Goal: Transaction & Acquisition: Purchase product/service

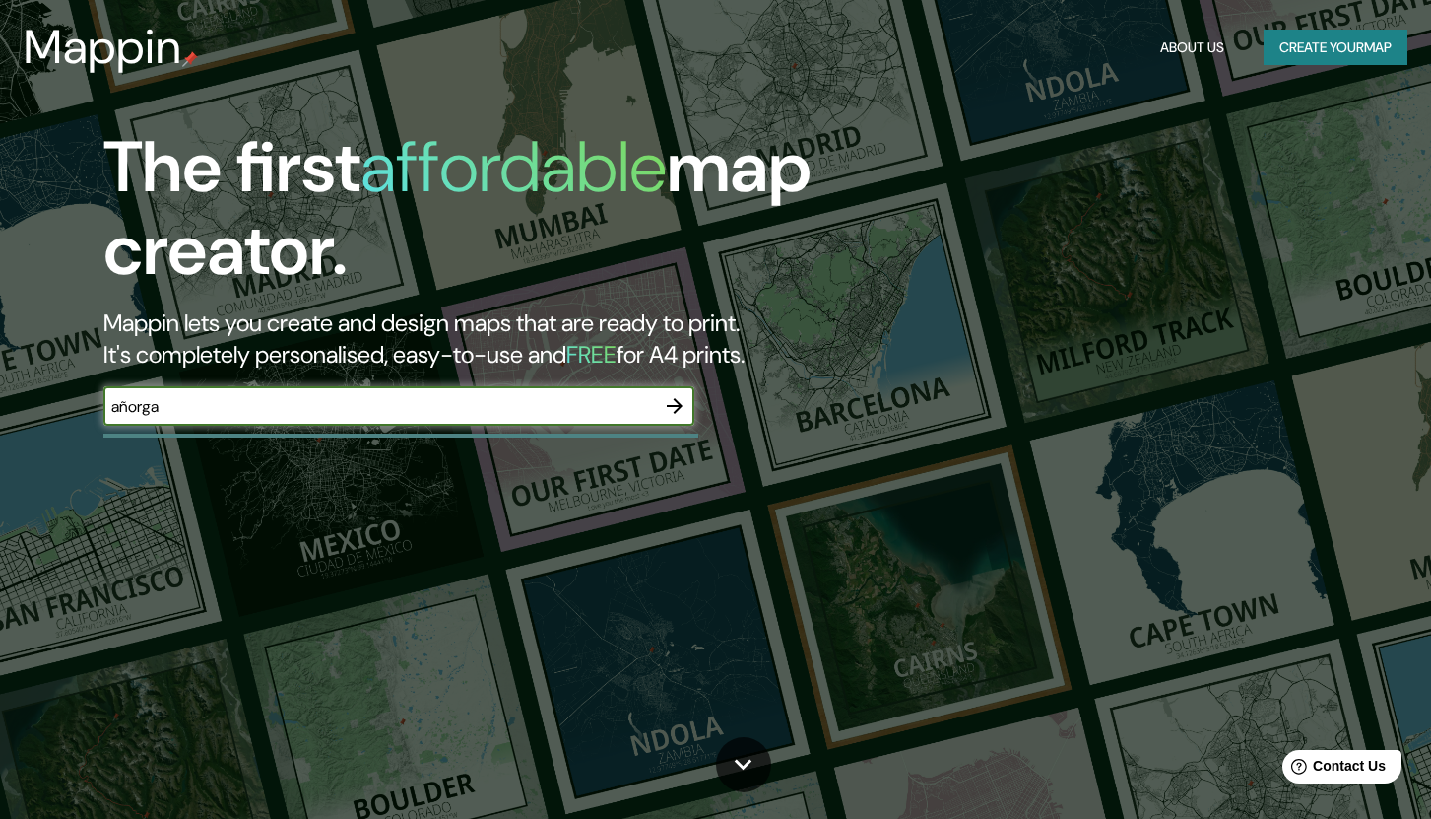
type input "añorga"
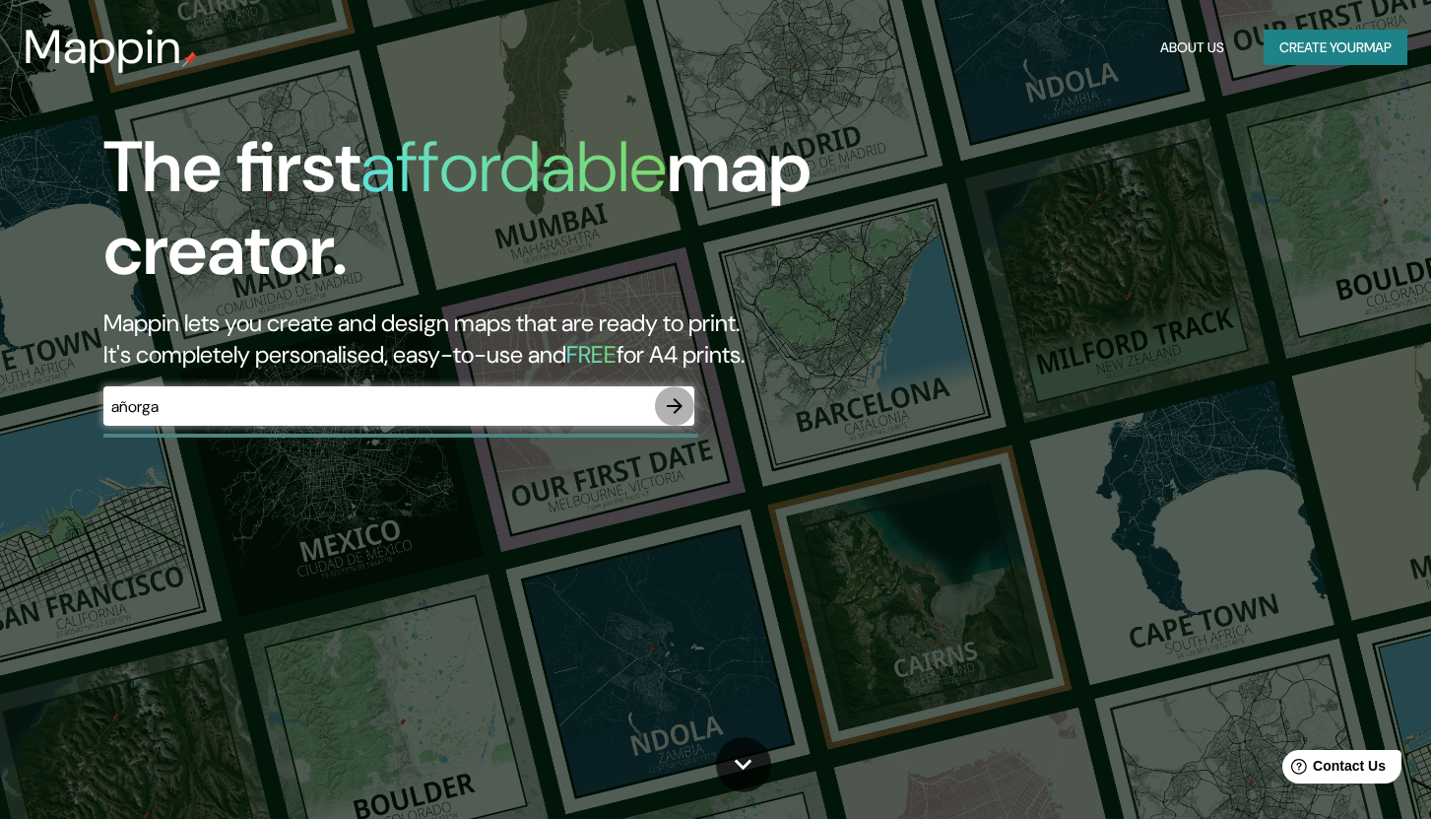
click at [679, 405] on icon "button" at bounding box center [675, 406] width 16 height 16
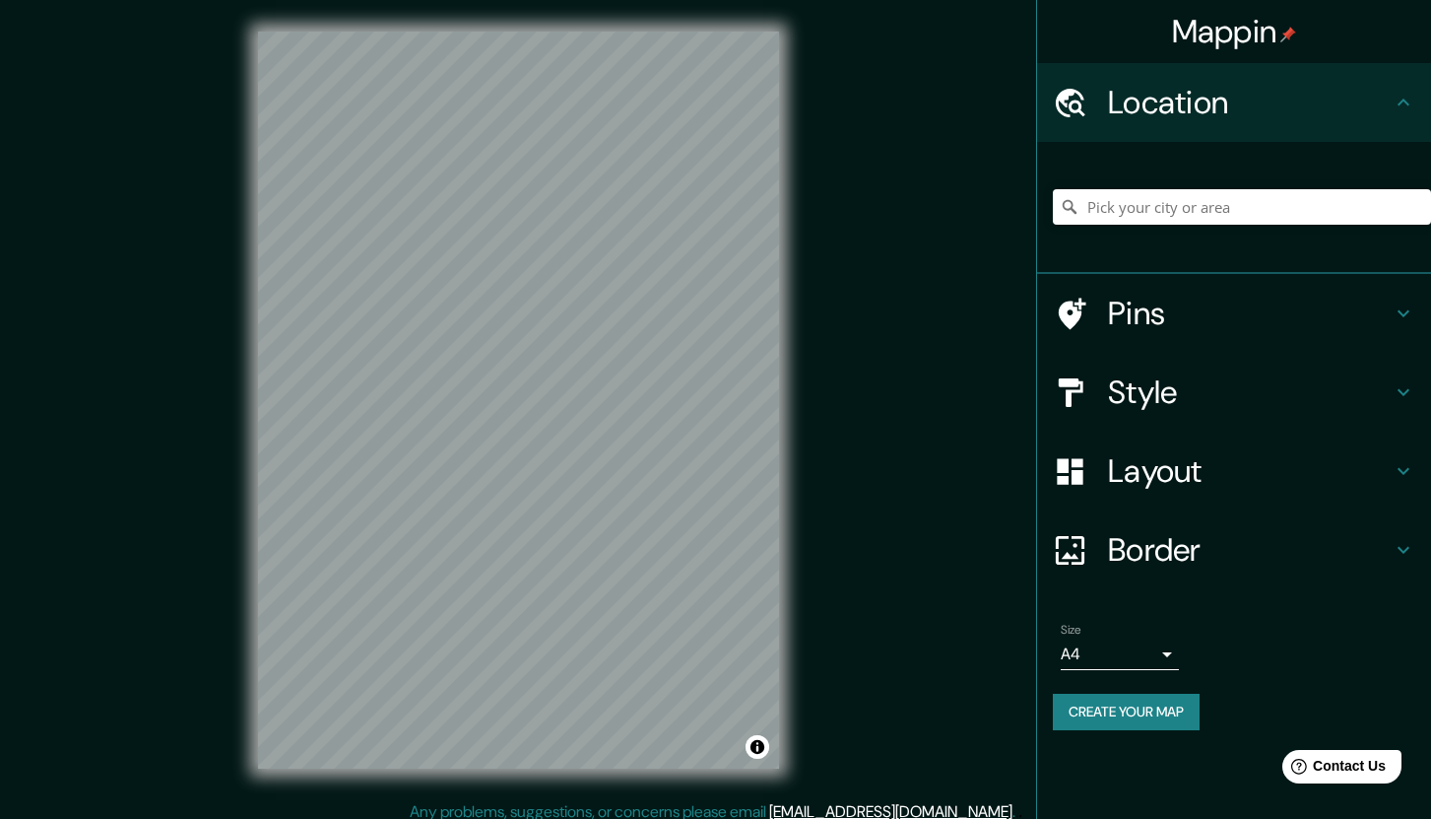
click at [1165, 653] on body "Mappin Location Pins Style Layout Border Choose a border. Hint : you can make l…" at bounding box center [715, 409] width 1431 height 819
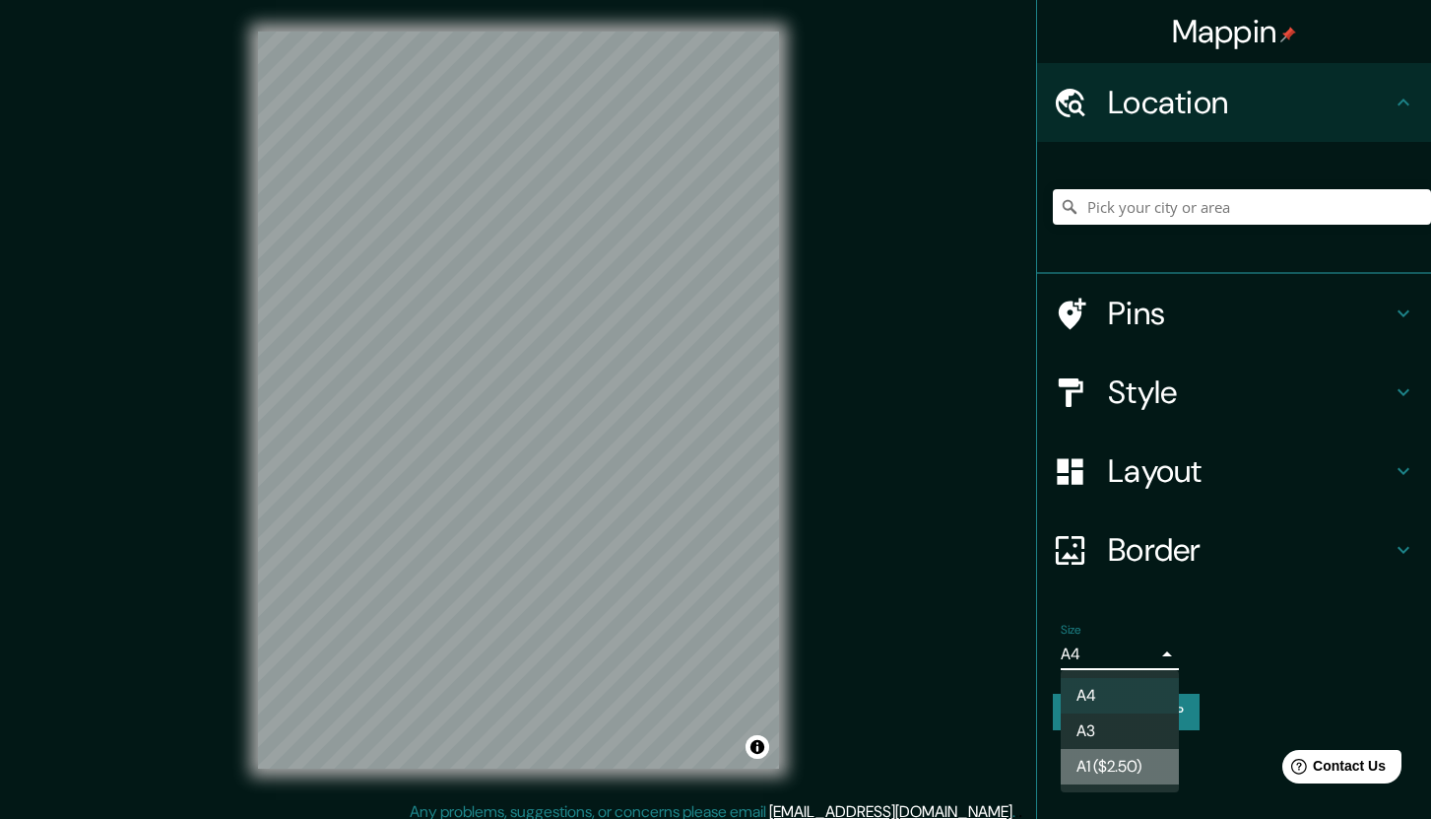
click at [1128, 768] on li "A1 ($2.50)" at bounding box center [1120, 766] width 118 height 35
type input "a3"
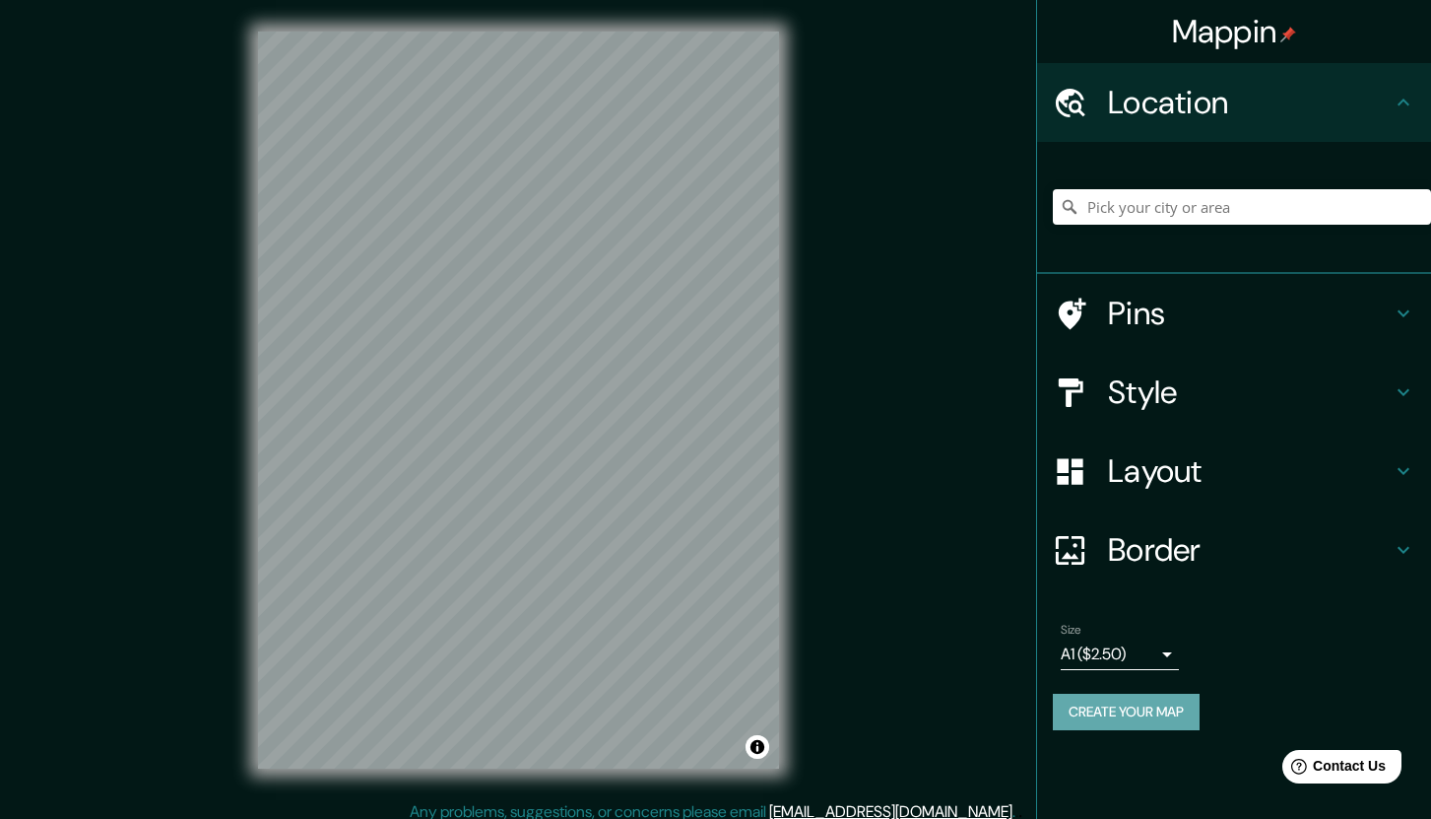
click at [1166, 717] on button "Create your map" at bounding box center [1126, 712] width 147 height 36
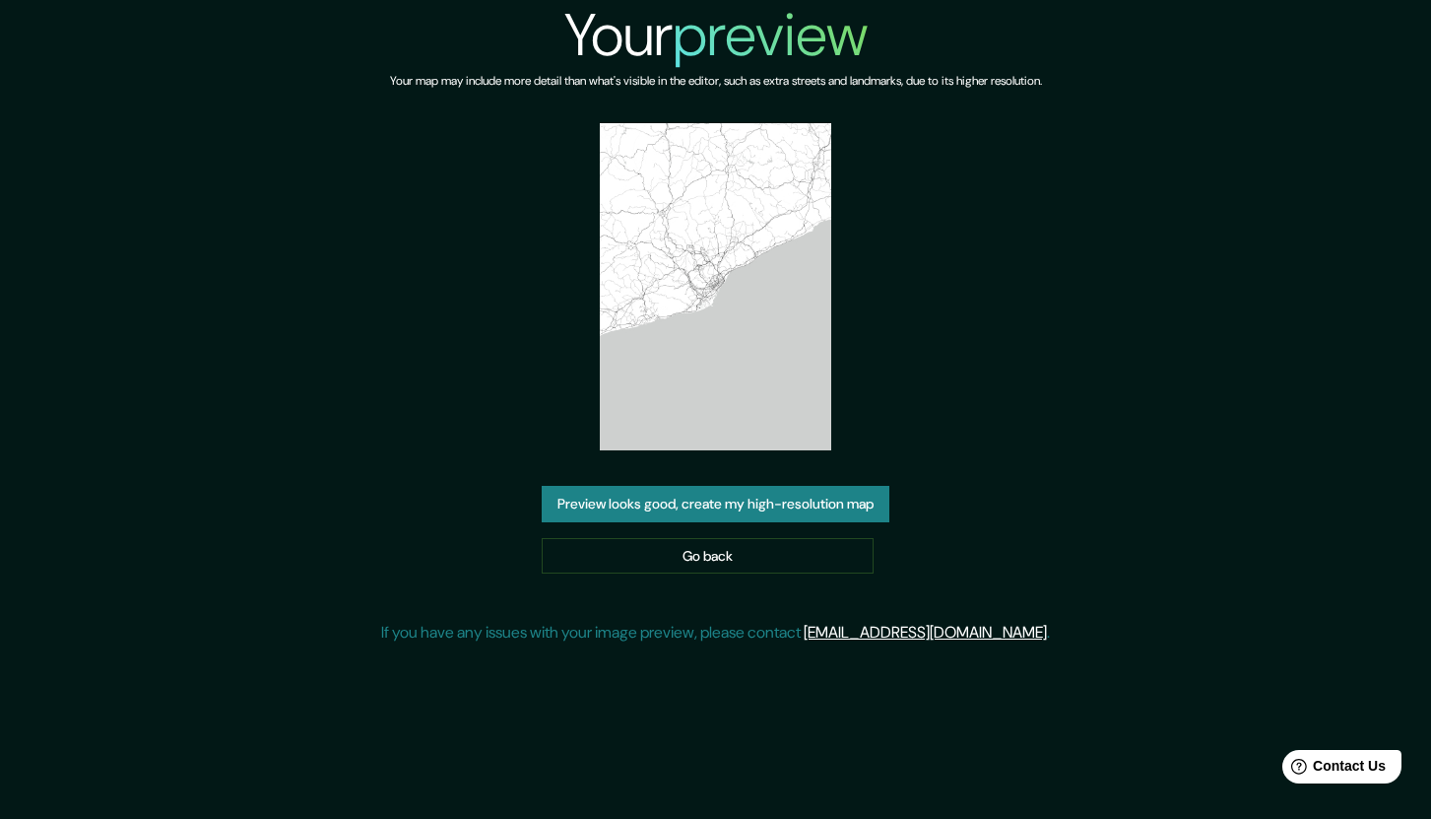
click at [757, 507] on button "Preview looks good, create my high-resolution map" at bounding box center [716, 504] width 348 height 36
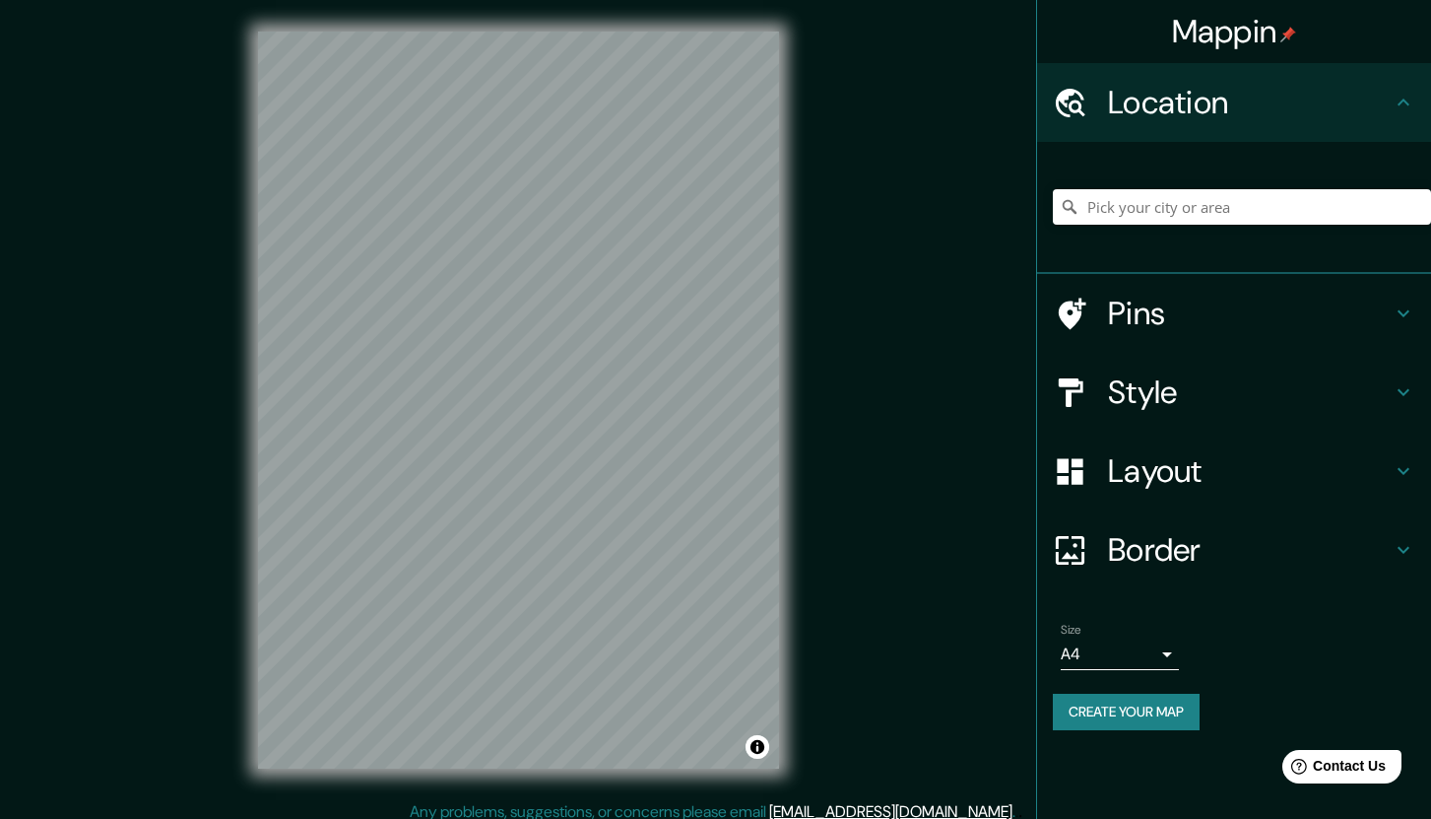
click at [1131, 386] on h4 "Style" at bounding box center [1250, 391] width 284 height 39
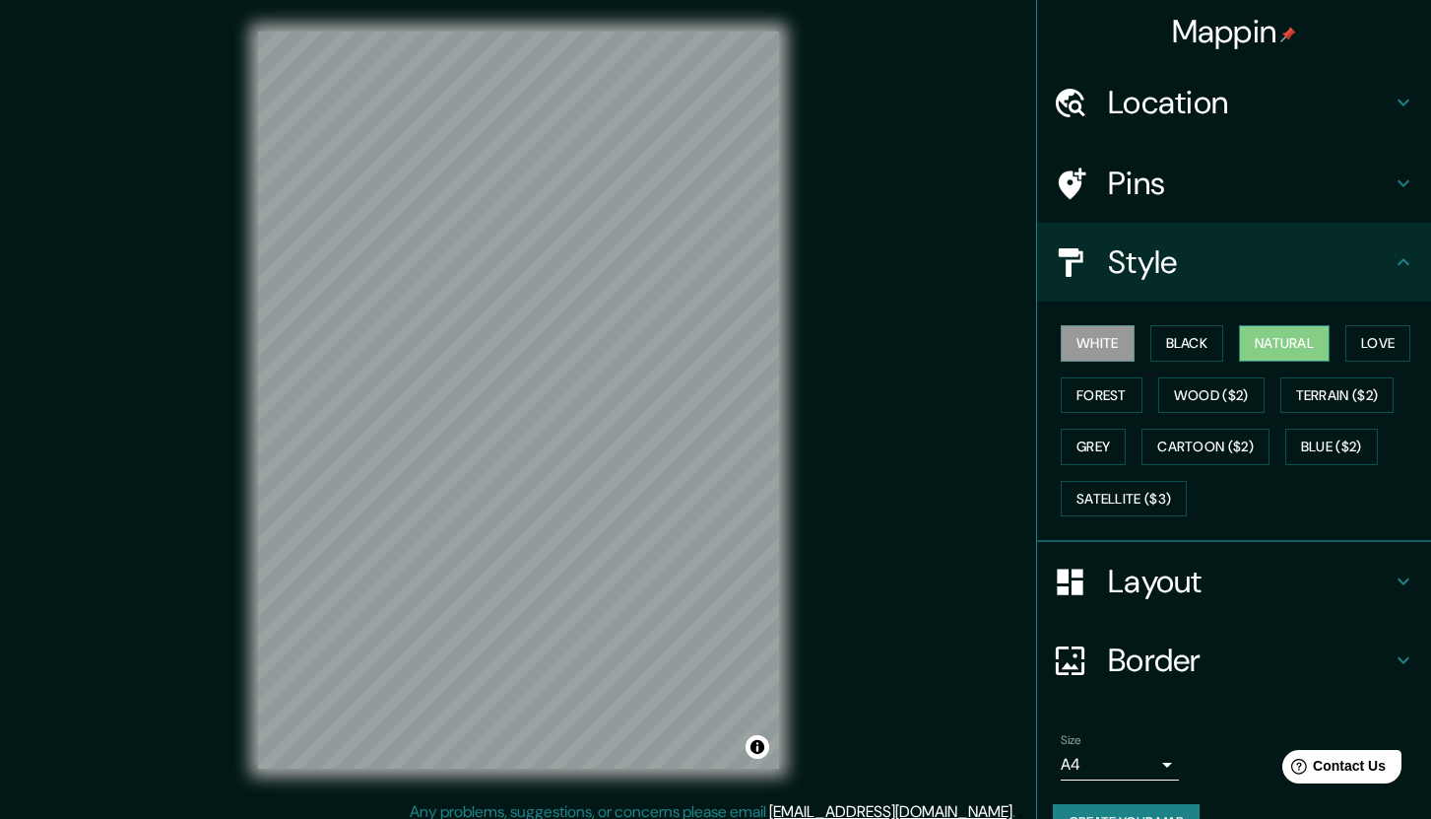
click at [1293, 335] on button "Natural" at bounding box center [1284, 343] width 91 height 36
click at [1111, 343] on button "White" at bounding box center [1098, 343] width 74 height 36
click at [1278, 333] on button "Natural" at bounding box center [1284, 343] width 91 height 36
click at [1386, 334] on button "Love" at bounding box center [1378, 343] width 65 height 36
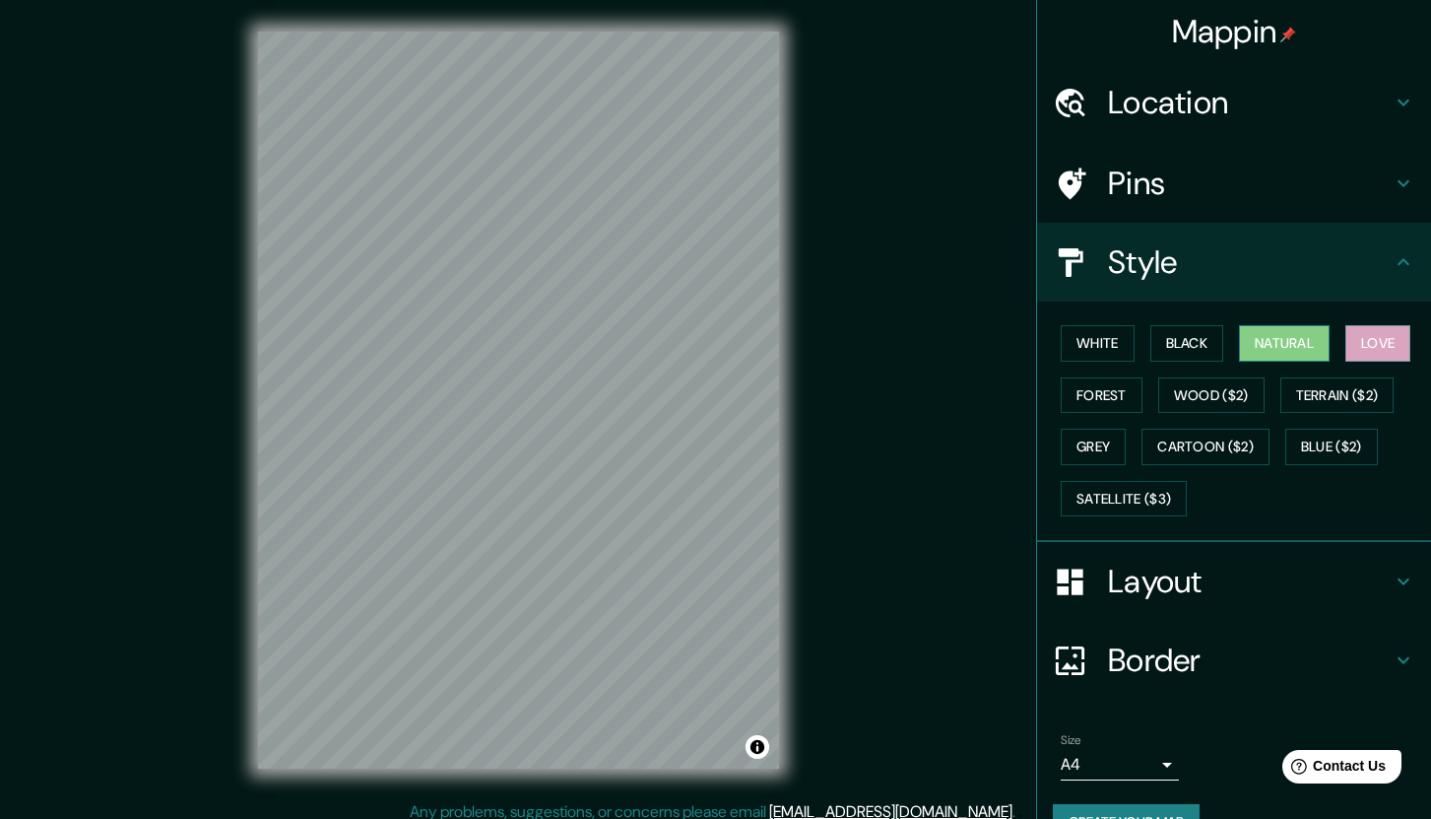
click at [1291, 341] on button "Natural" at bounding box center [1284, 343] width 91 height 36
click at [1139, 185] on h4 "Pins" at bounding box center [1250, 183] width 284 height 39
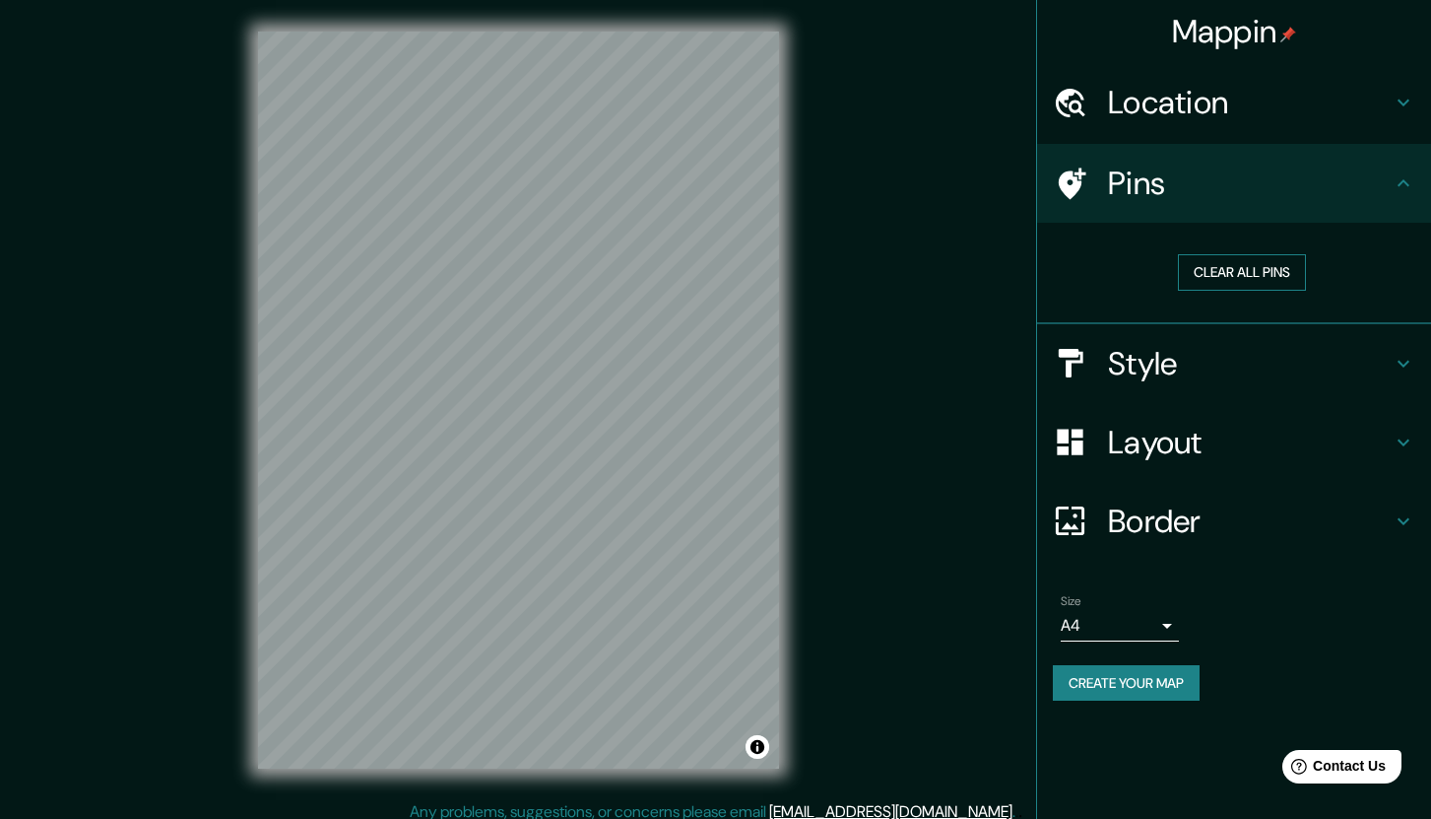
click at [1244, 265] on button "Clear all pins" at bounding box center [1242, 272] width 128 height 36
click at [1120, 429] on h4 "Layout" at bounding box center [1250, 442] width 284 height 39
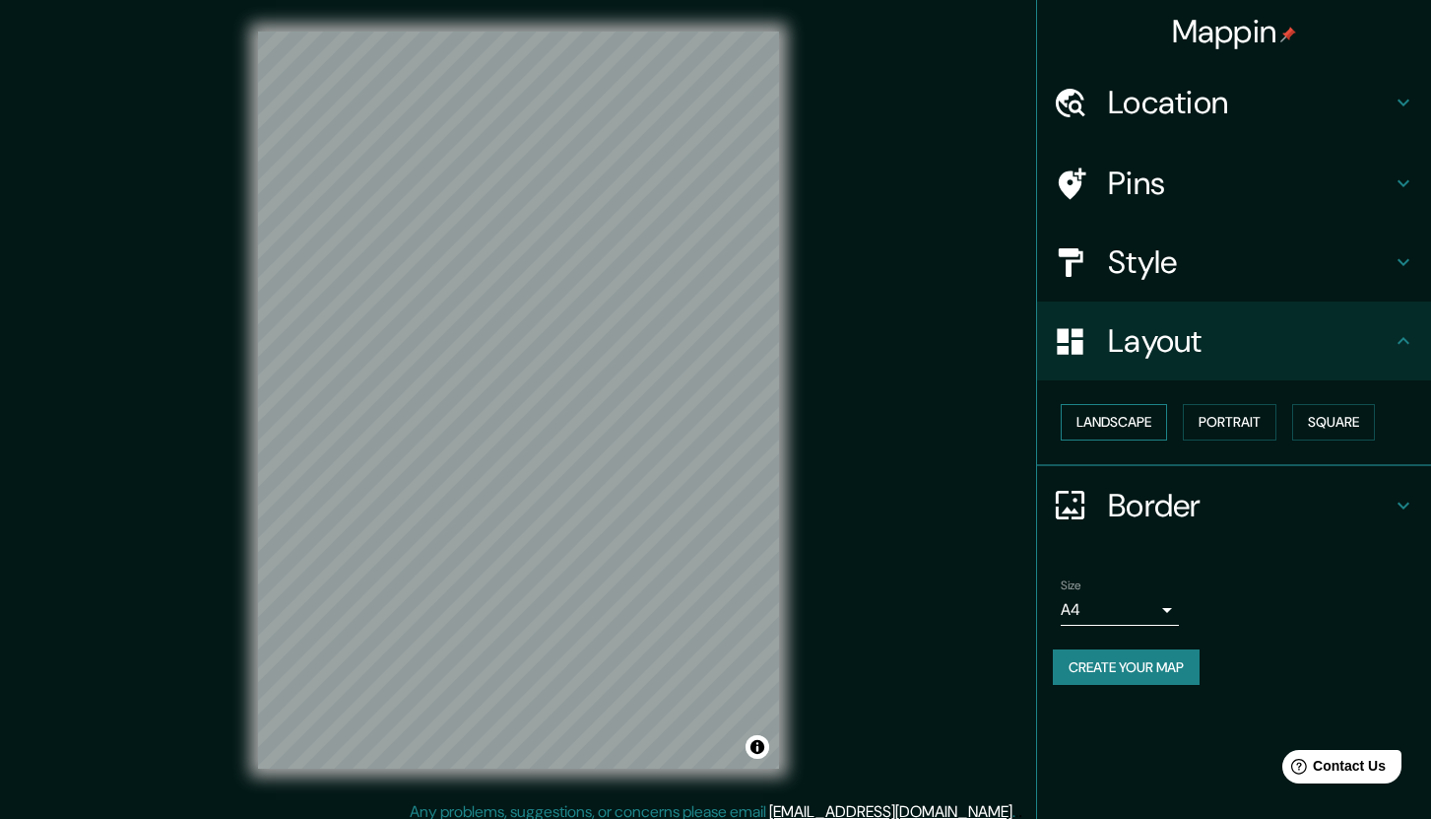
click at [1120, 426] on button "Landscape" at bounding box center [1114, 422] width 106 height 36
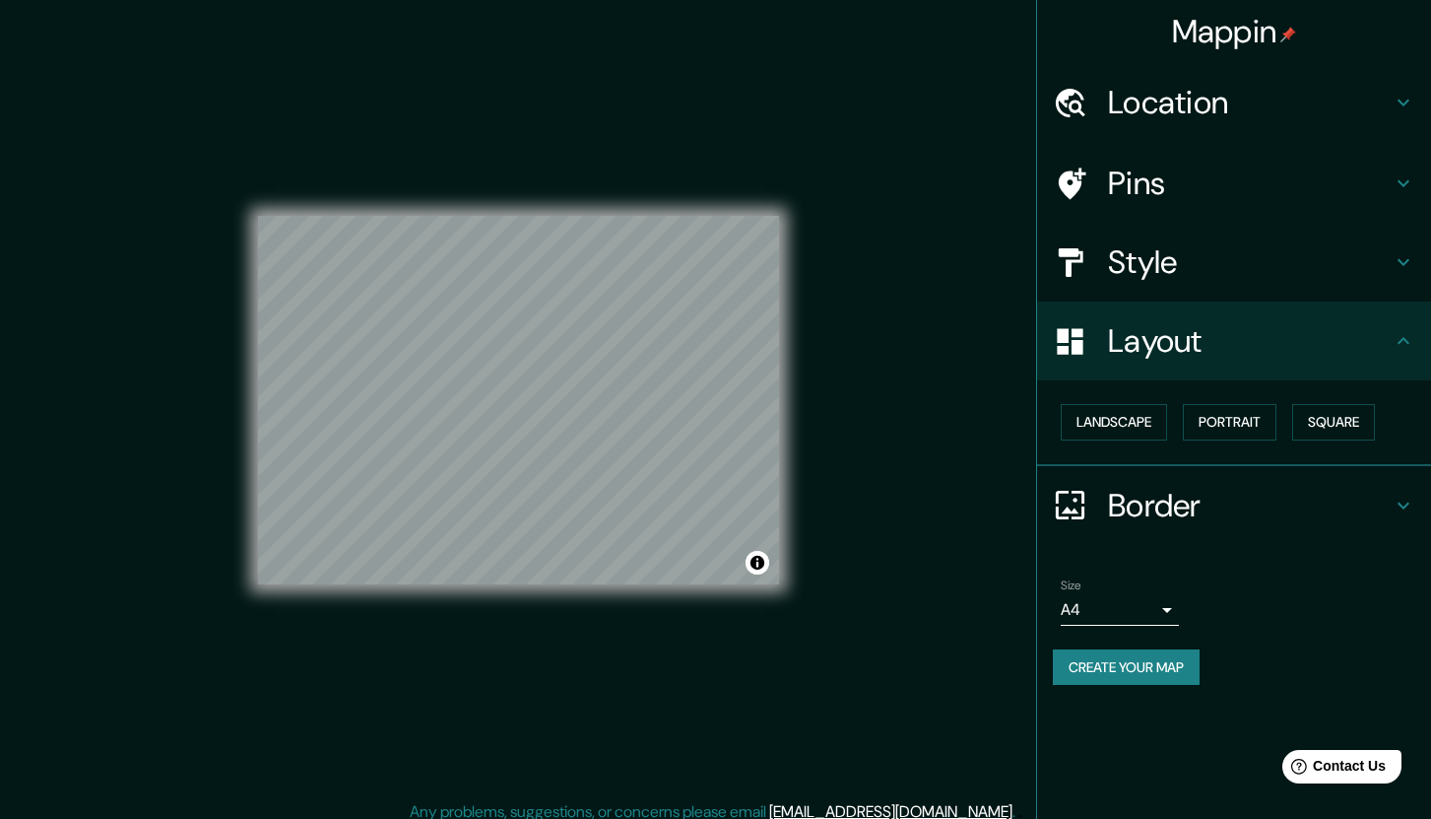
click at [1148, 185] on h4 "Pins" at bounding box center [1250, 183] width 284 height 39
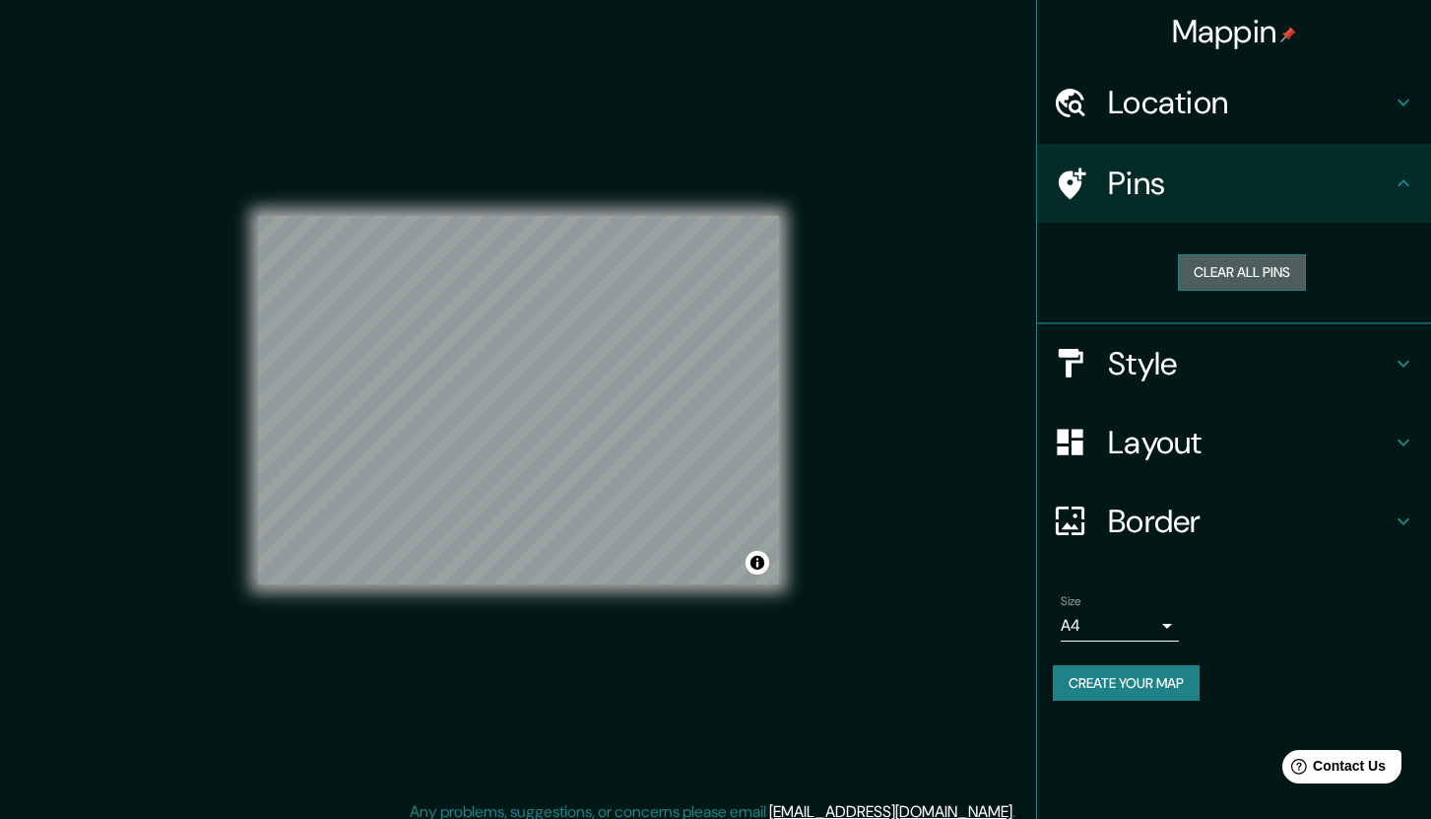
click at [1233, 279] on button "Clear all pins" at bounding box center [1242, 272] width 128 height 36
click at [1161, 354] on h4 "Style" at bounding box center [1250, 363] width 284 height 39
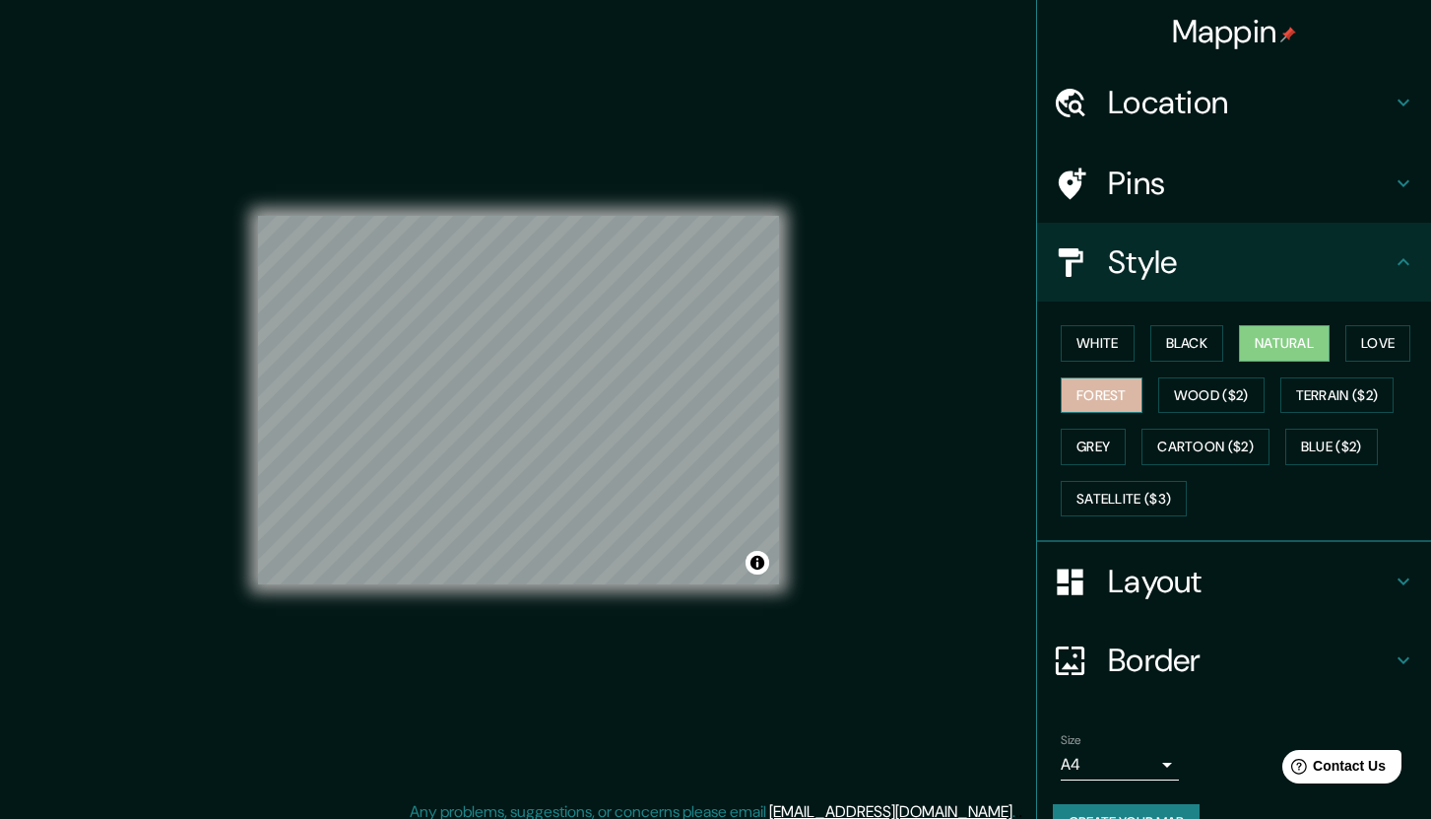
click at [1109, 389] on button "Forest" at bounding box center [1102, 395] width 82 height 36
click at [1098, 341] on button "White" at bounding box center [1098, 343] width 74 height 36
click at [1165, 346] on button "Black" at bounding box center [1188, 343] width 74 height 36
click at [1088, 341] on button "White" at bounding box center [1098, 343] width 74 height 36
click at [1176, 338] on button "Black" at bounding box center [1188, 343] width 74 height 36
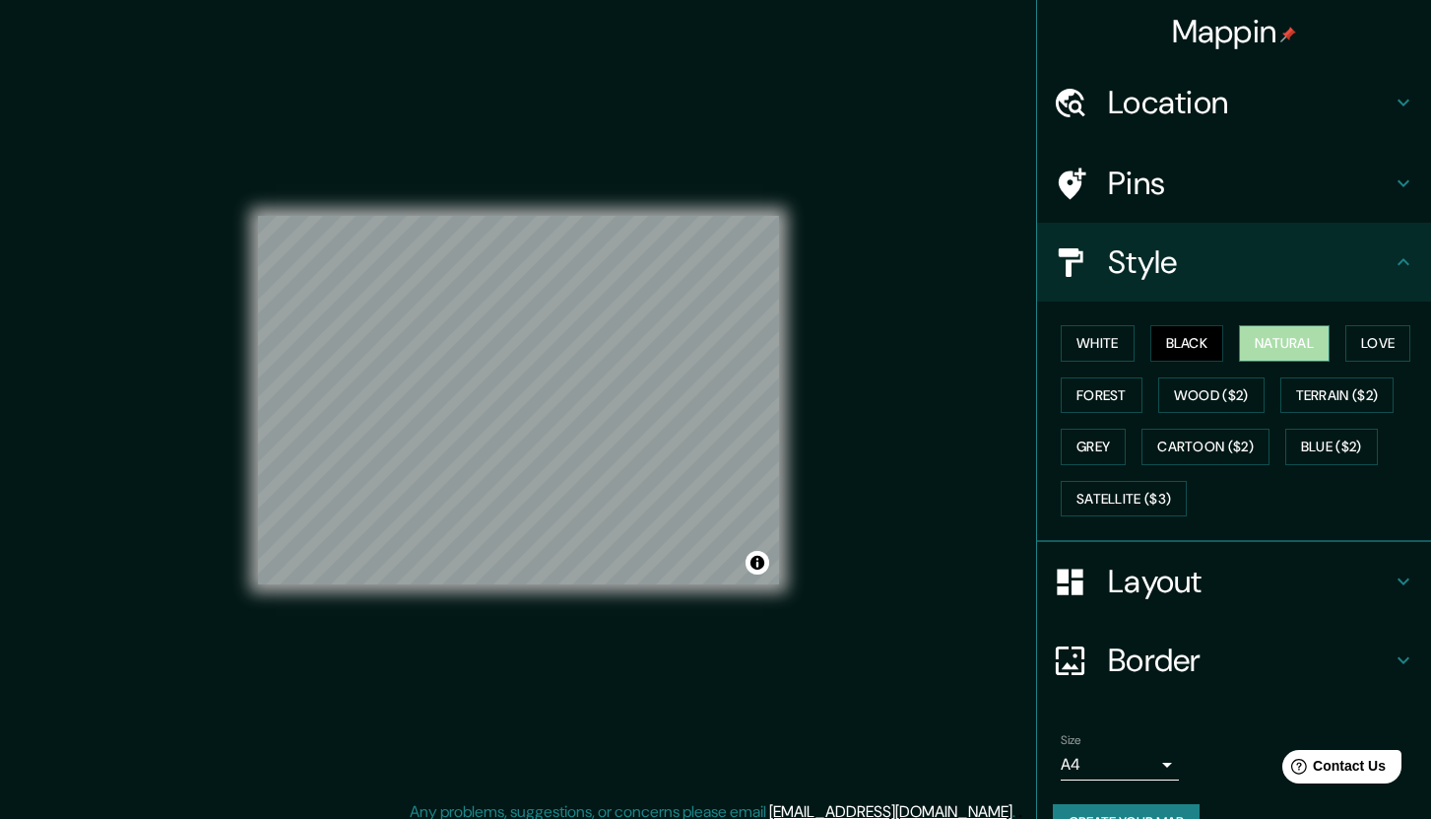
click at [1304, 340] on button "Natural" at bounding box center [1284, 343] width 91 height 36
click at [1376, 345] on button "Love" at bounding box center [1378, 343] width 65 height 36
click at [1111, 396] on button "Forest" at bounding box center [1102, 395] width 82 height 36
click at [1110, 330] on button "White" at bounding box center [1098, 343] width 74 height 36
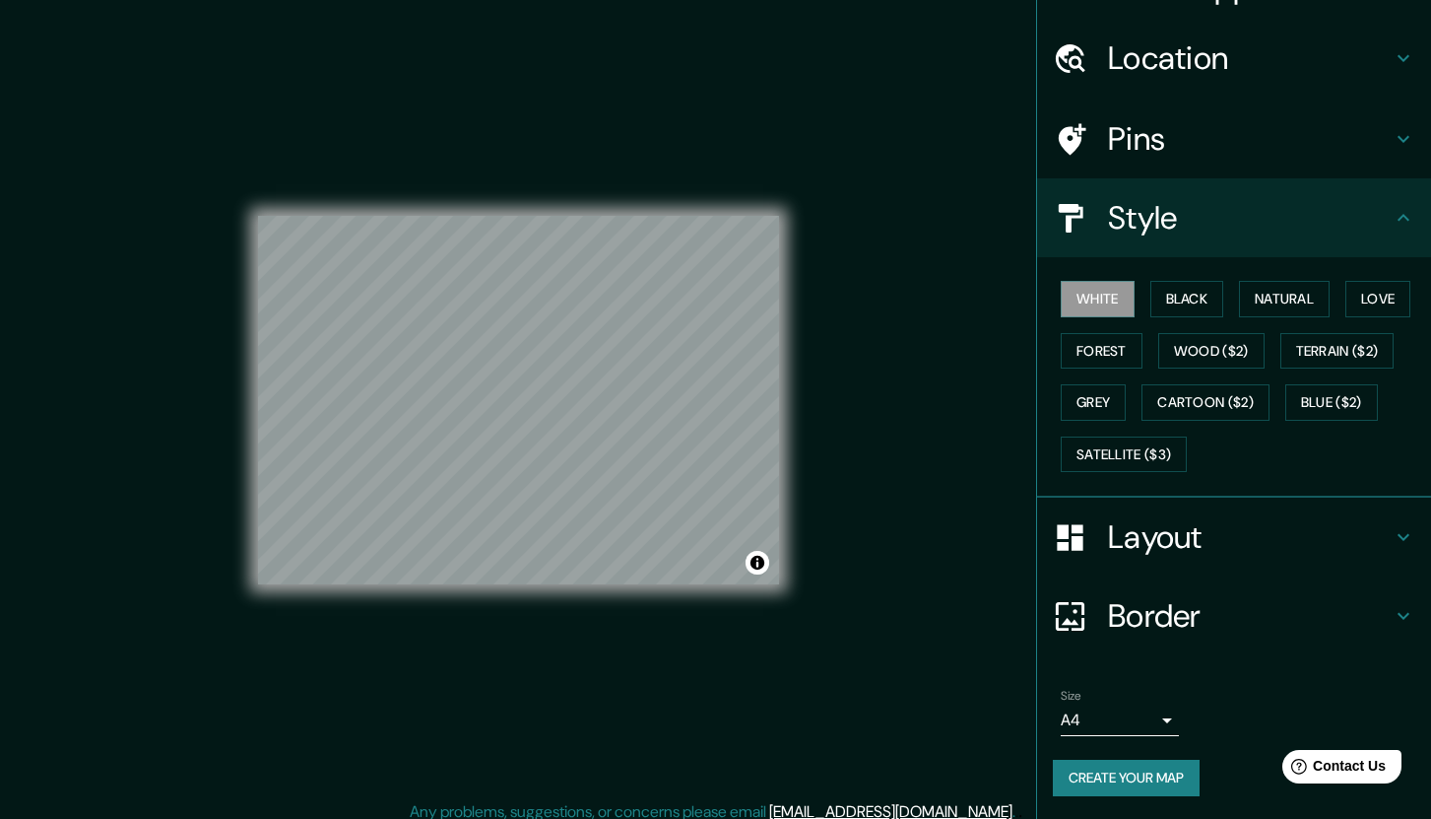
scroll to position [13, 0]
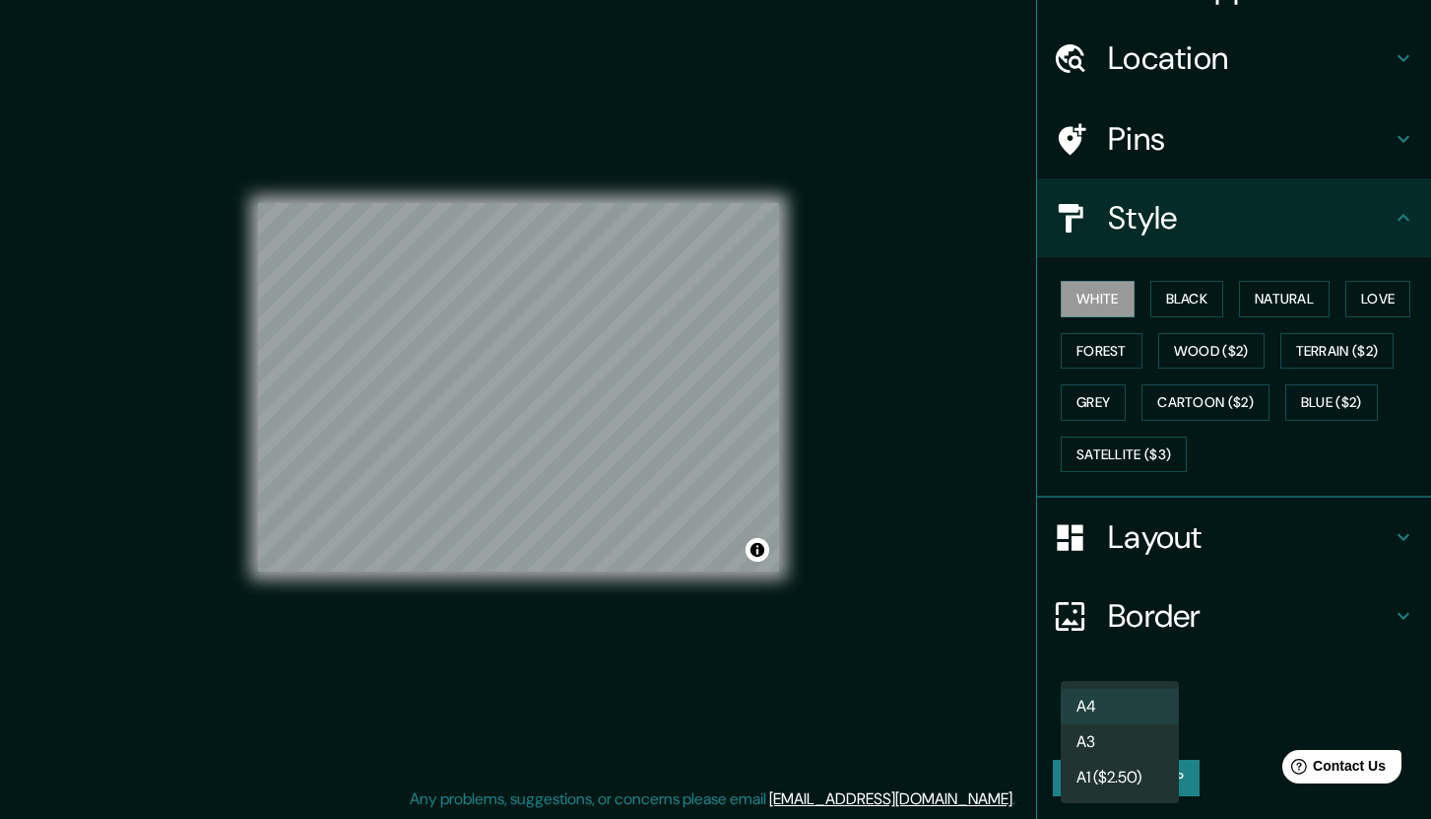
click at [1163, 722] on body "Mappin Location Pins Style White Black Natural Love Forest Wood ($2) Terrain ($…" at bounding box center [715, 396] width 1431 height 819
click at [1240, 678] on div at bounding box center [715, 409] width 1431 height 819
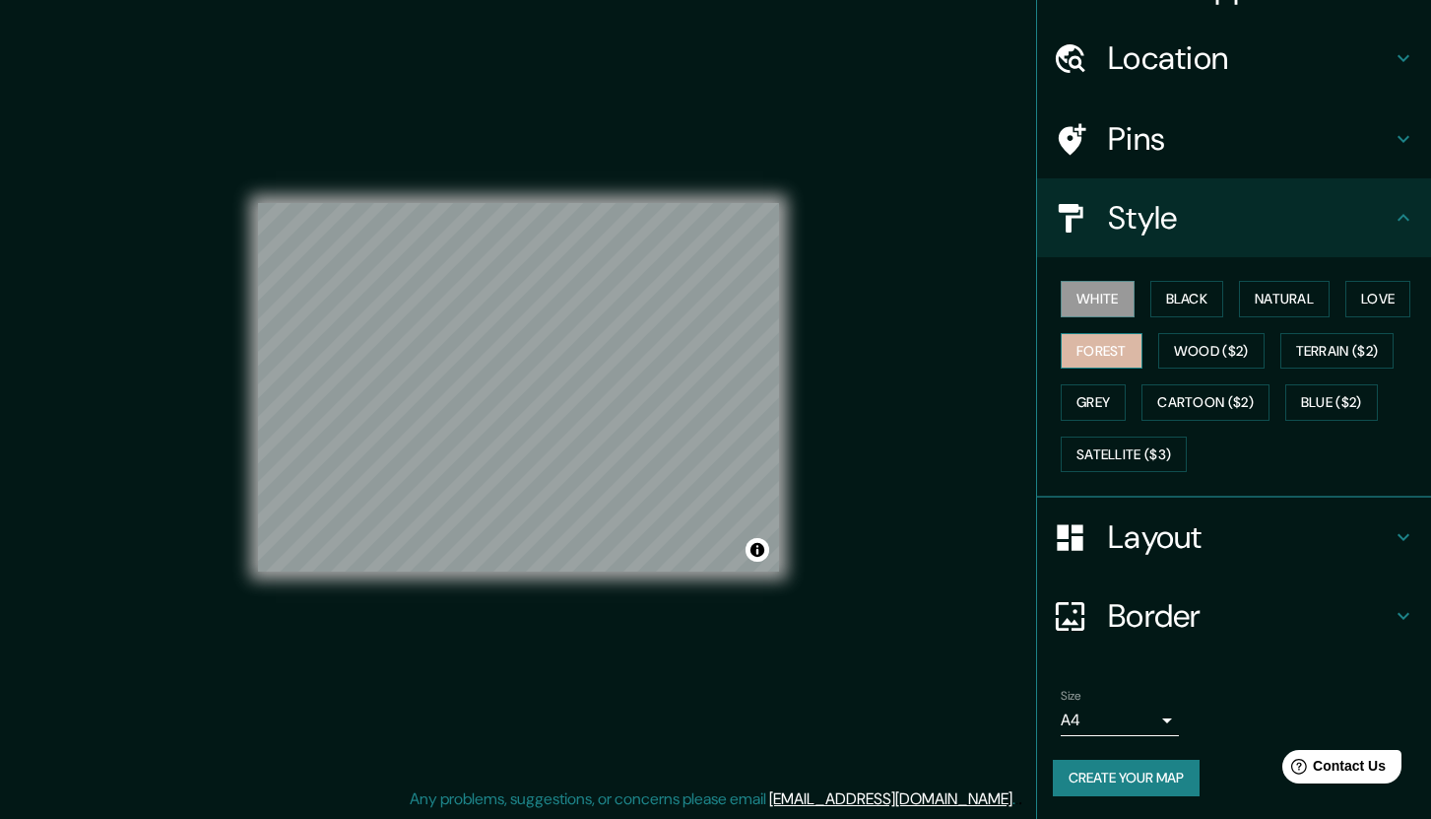
click at [1092, 352] on button "Forest" at bounding box center [1102, 351] width 82 height 36
click at [1102, 310] on button "White" at bounding box center [1098, 299] width 74 height 36
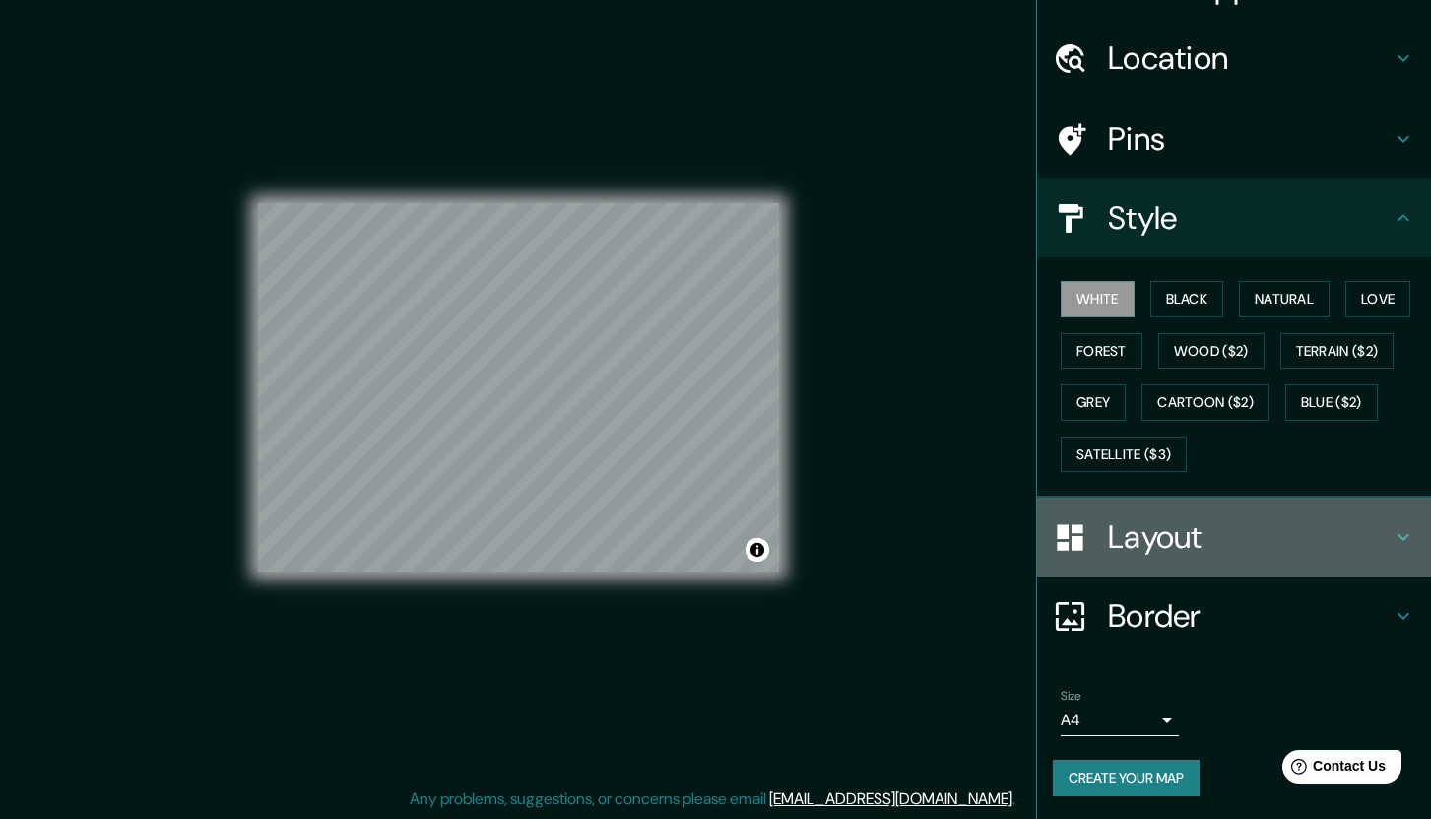
click at [1146, 545] on h4 "Layout" at bounding box center [1250, 536] width 284 height 39
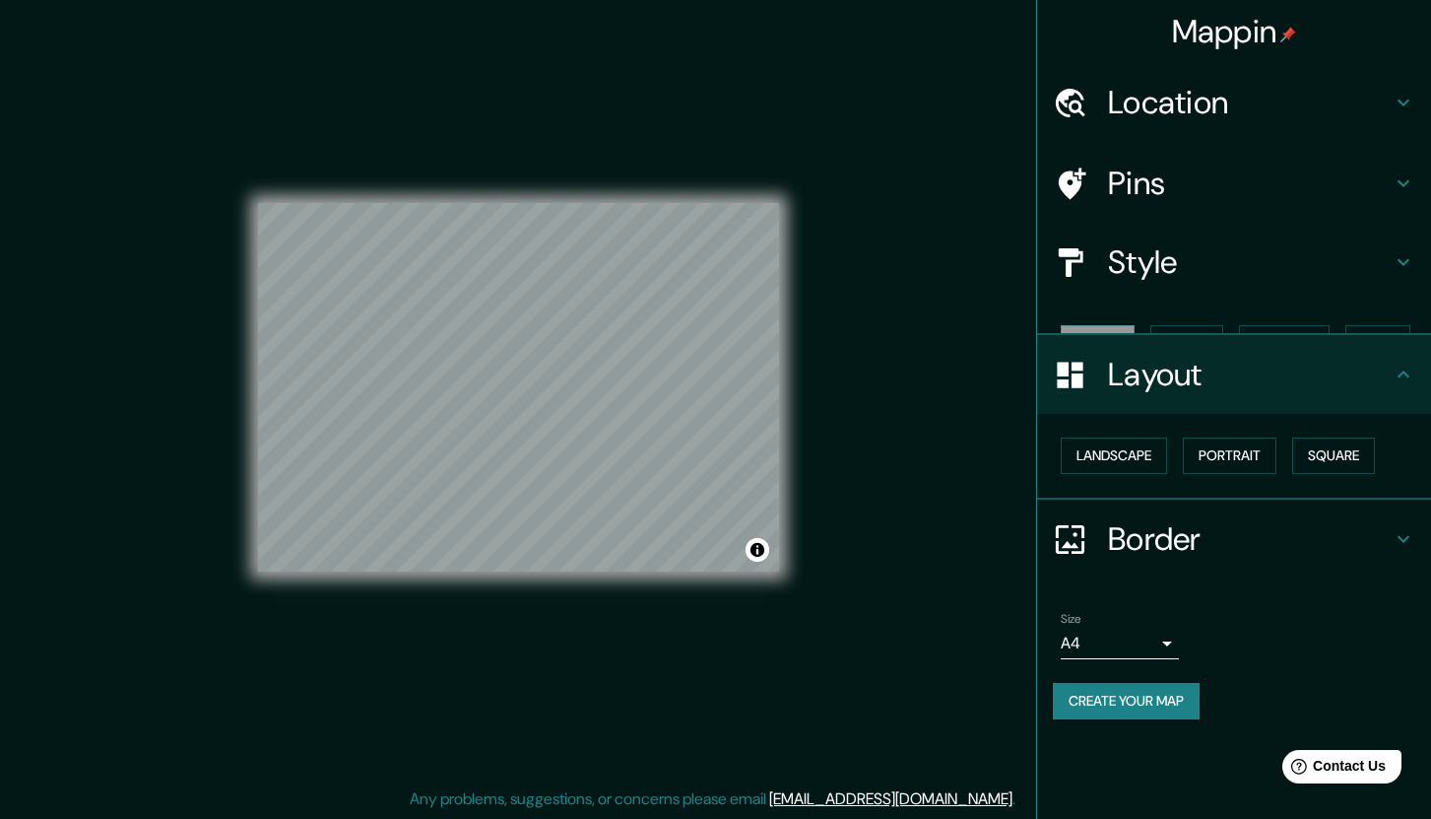
scroll to position [0, 0]
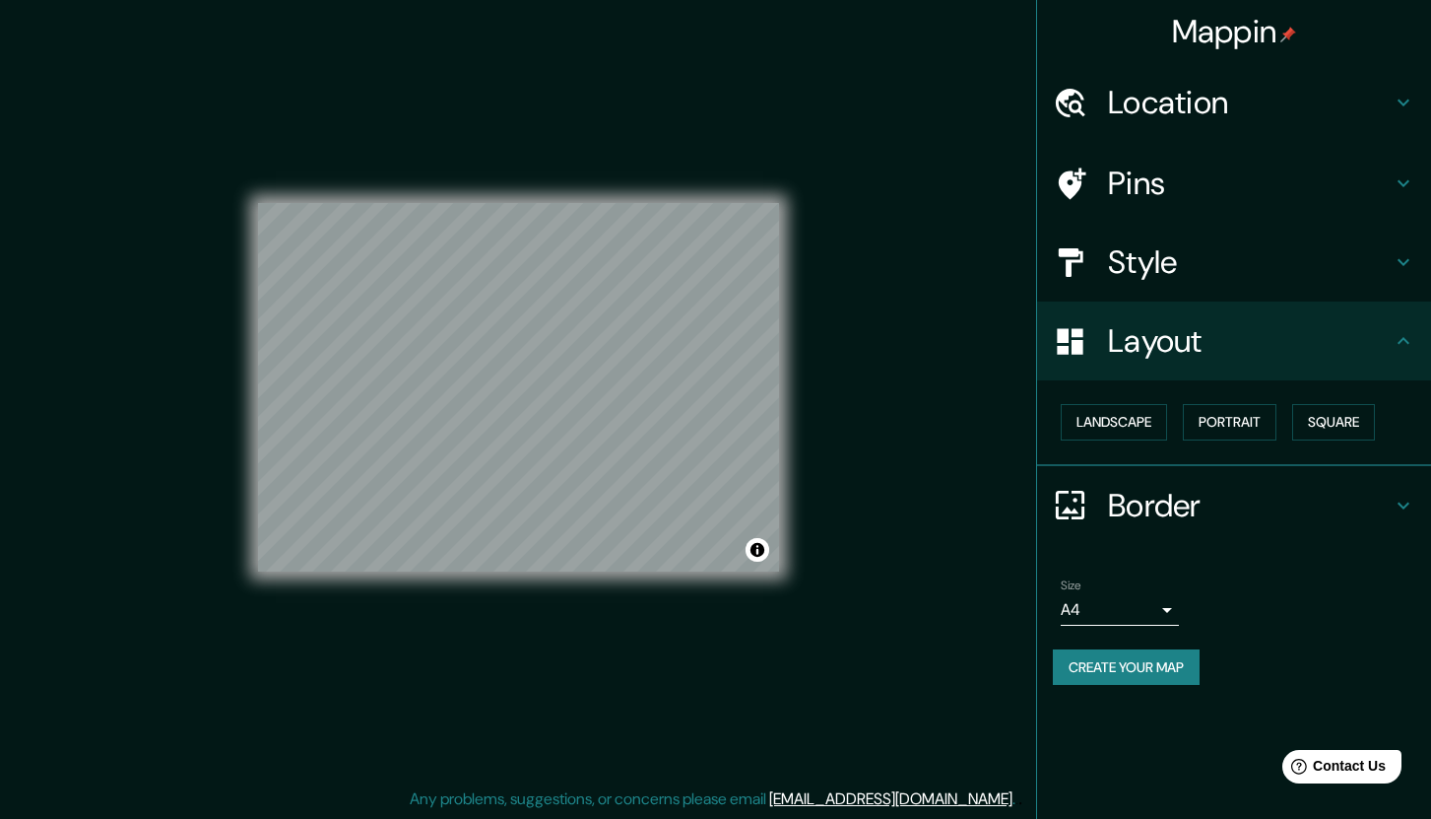
click at [1140, 97] on h4 "Location" at bounding box center [1250, 102] width 284 height 39
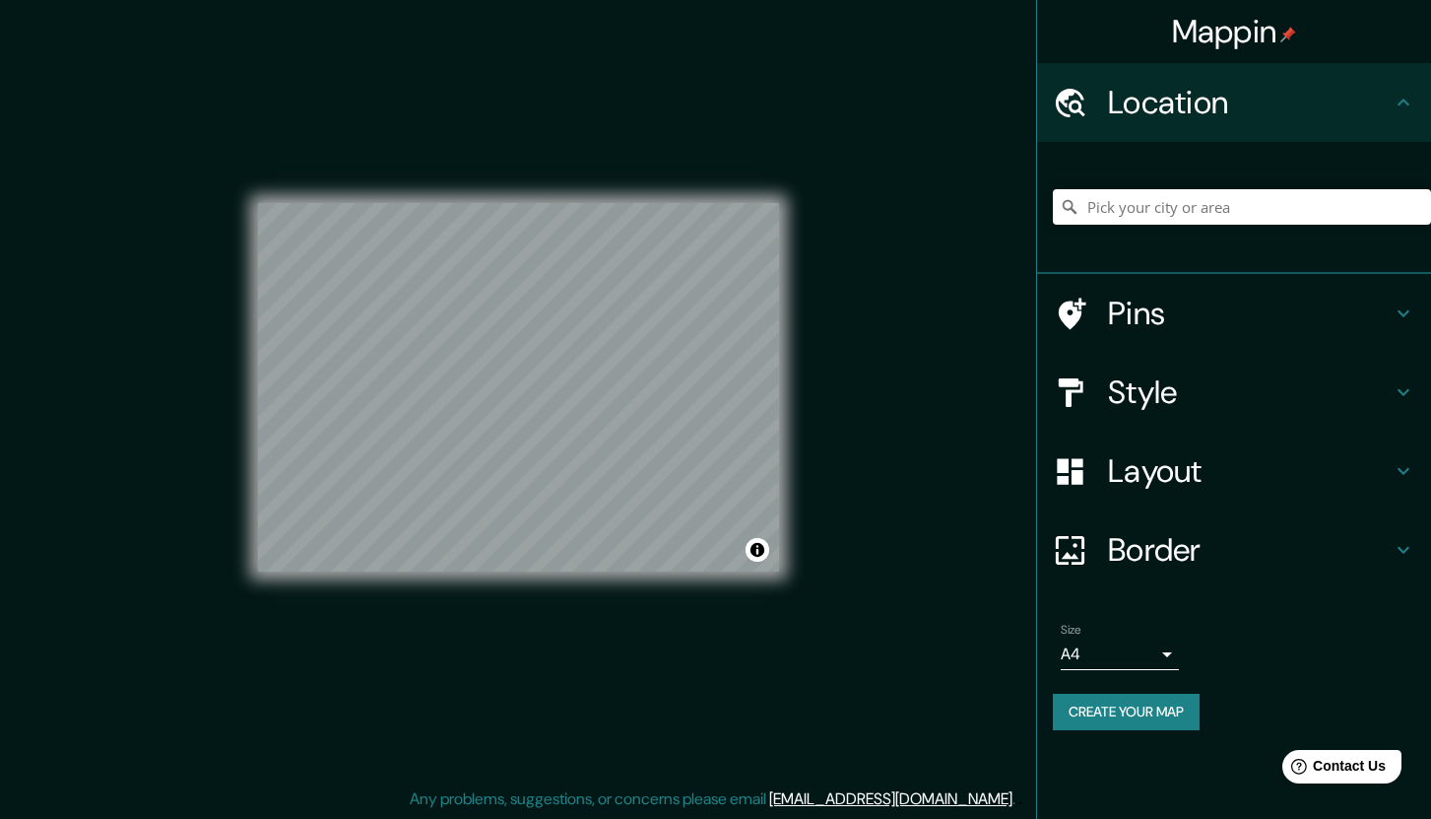
click at [1129, 318] on h4 "Pins" at bounding box center [1250, 313] width 284 height 39
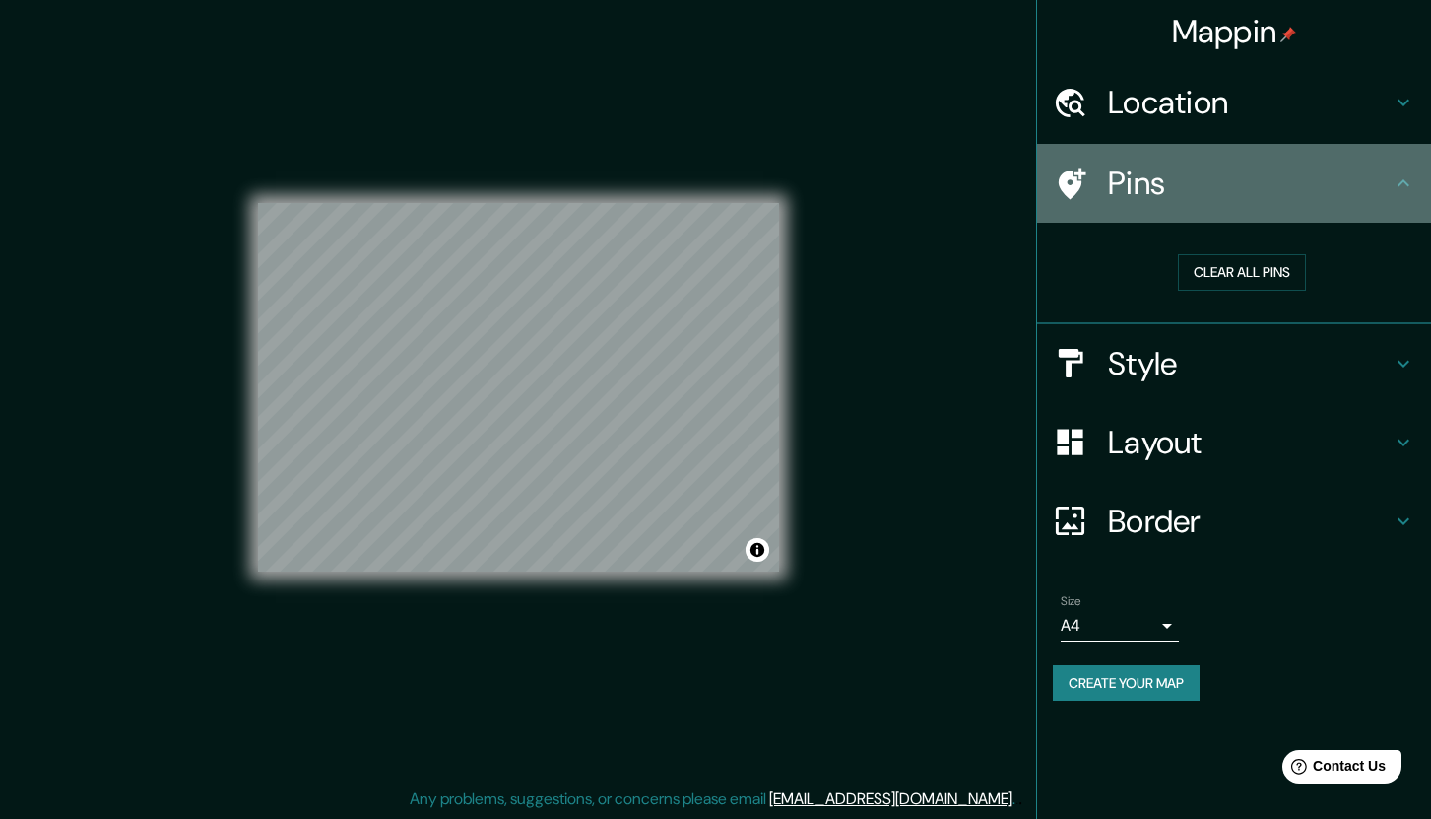
click at [1115, 183] on h4 "Pins" at bounding box center [1250, 183] width 284 height 39
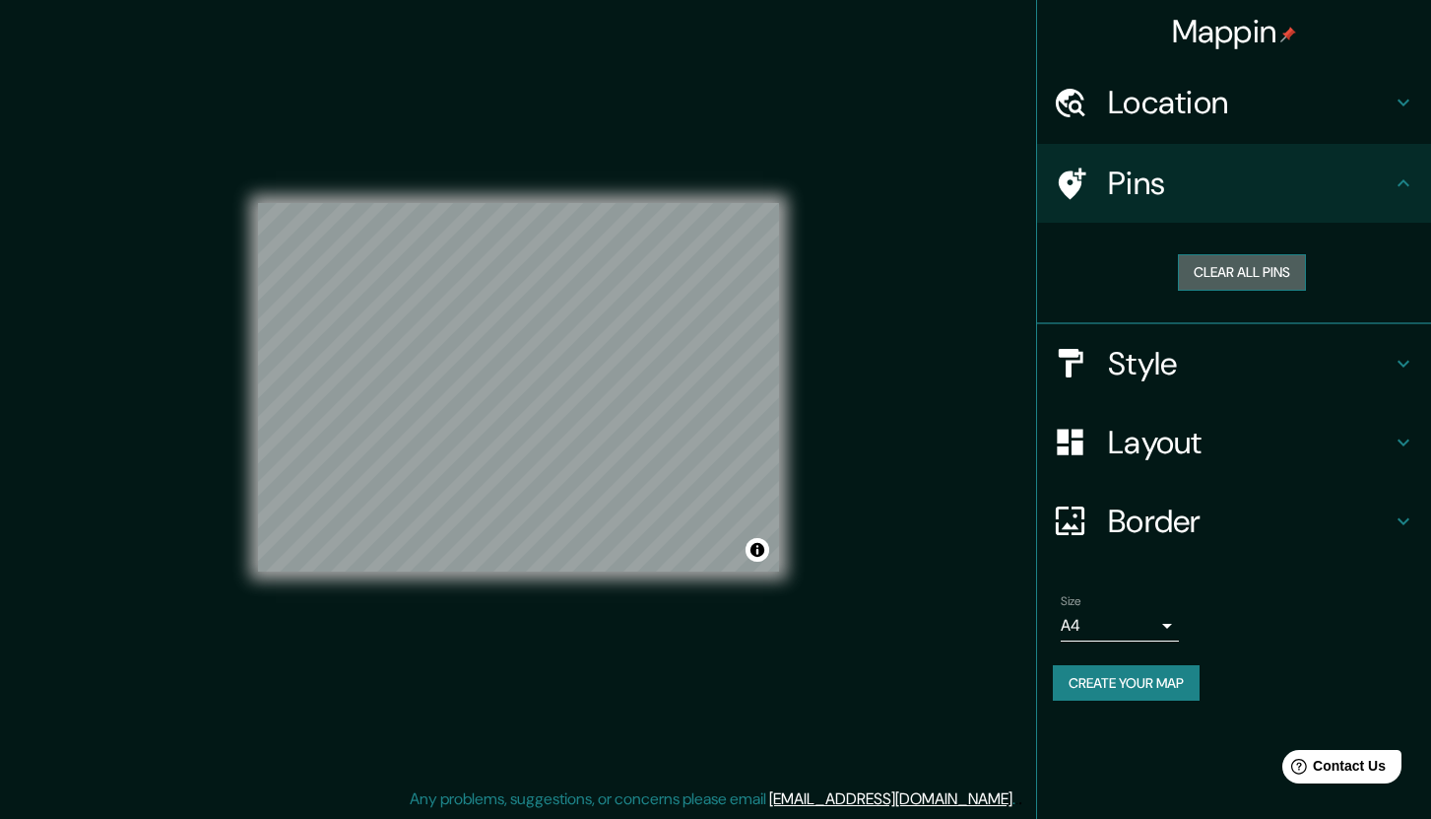
click at [1222, 268] on button "Clear all pins" at bounding box center [1242, 272] width 128 height 36
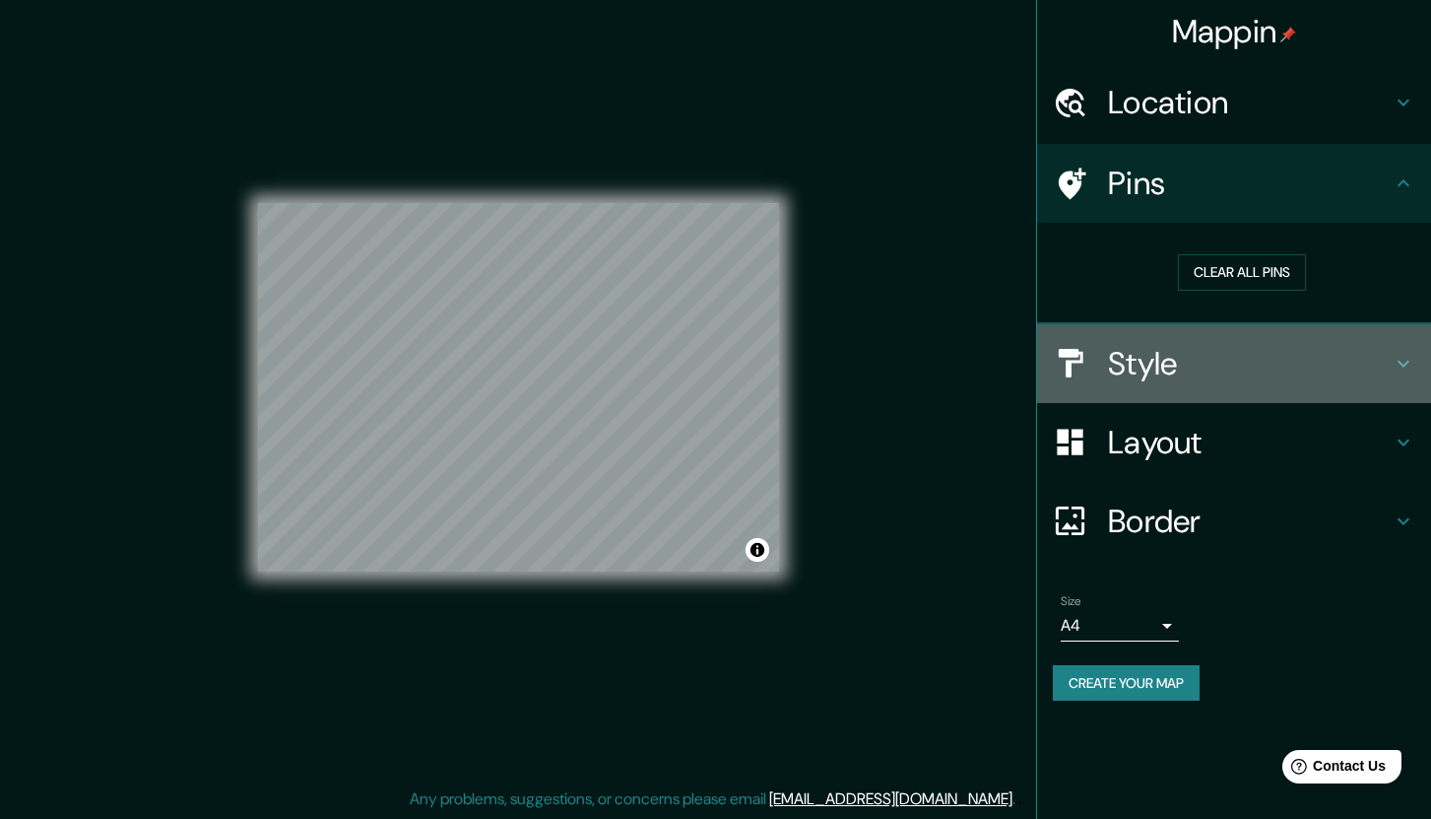
click at [1157, 354] on h4 "Style" at bounding box center [1250, 363] width 284 height 39
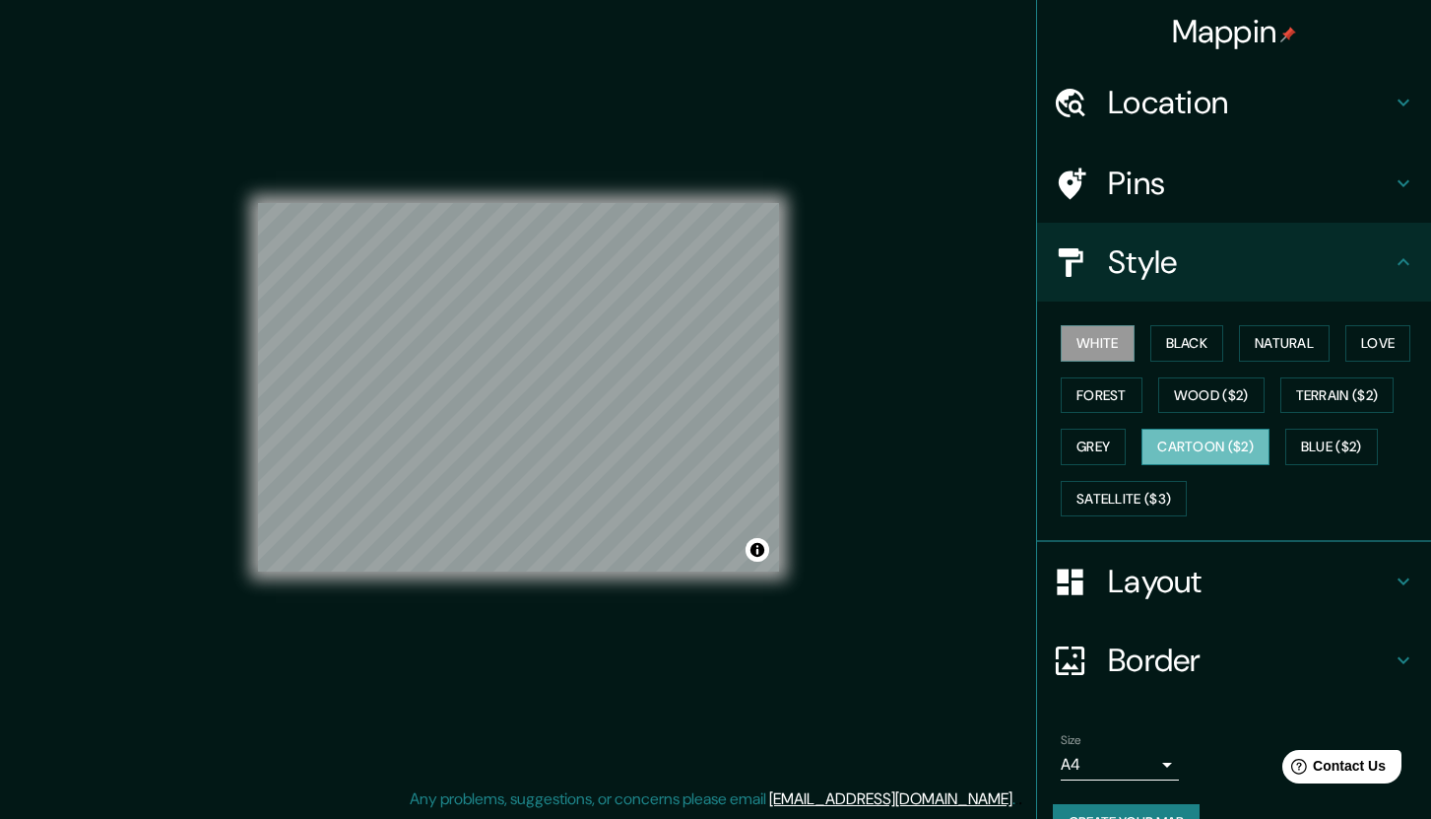
click at [1226, 439] on button "Cartoon ($2)" at bounding box center [1206, 447] width 128 height 36
click at [1346, 447] on button "Blue ($2)" at bounding box center [1332, 447] width 93 height 36
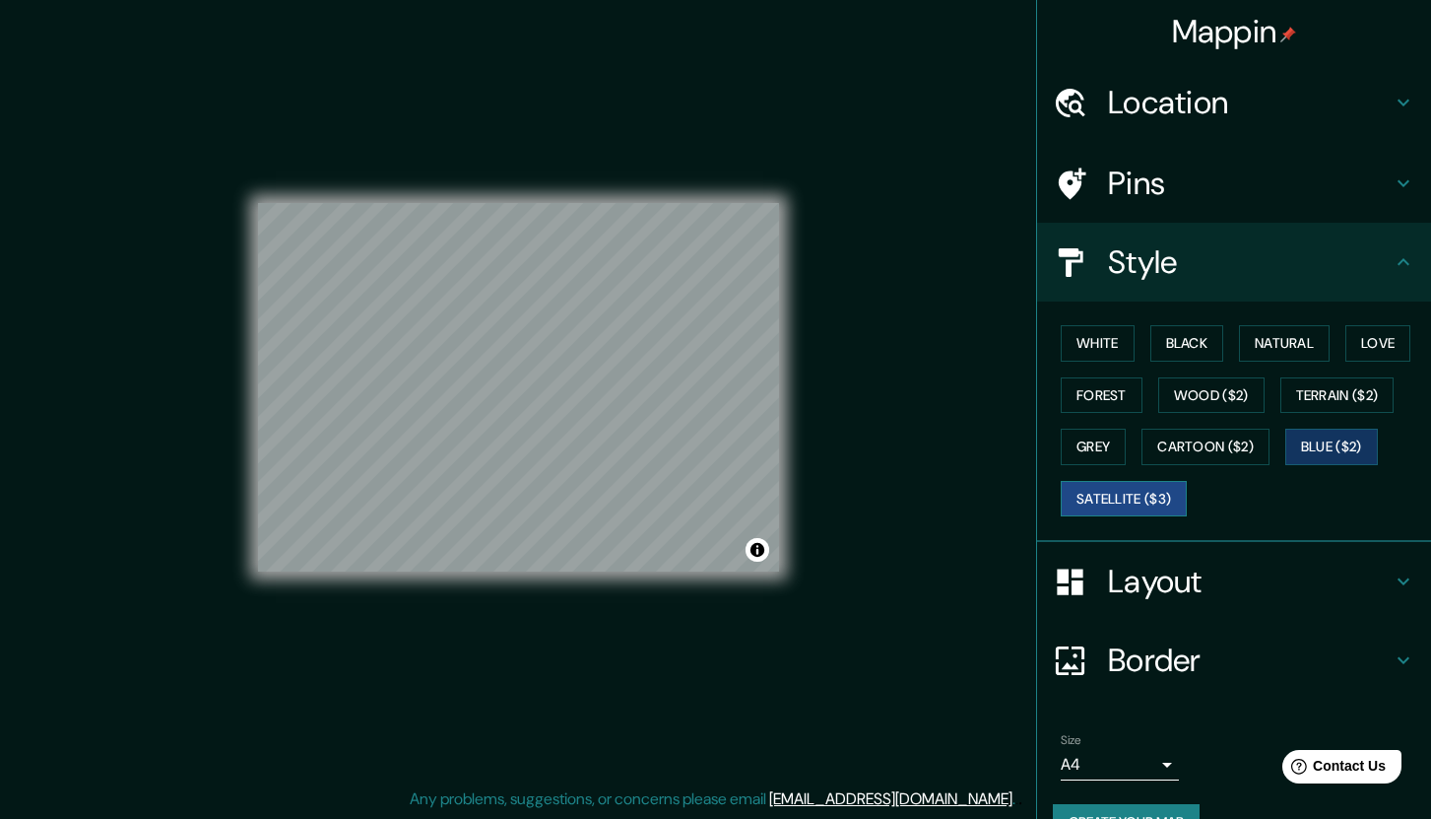
click at [1127, 494] on button "Satellite ($3)" at bounding box center [1124, 499] width 126 height 36
click at [1223, 442] on button "Cartoon ($2)" at bounding box center [1206, 447] width 128 height 36
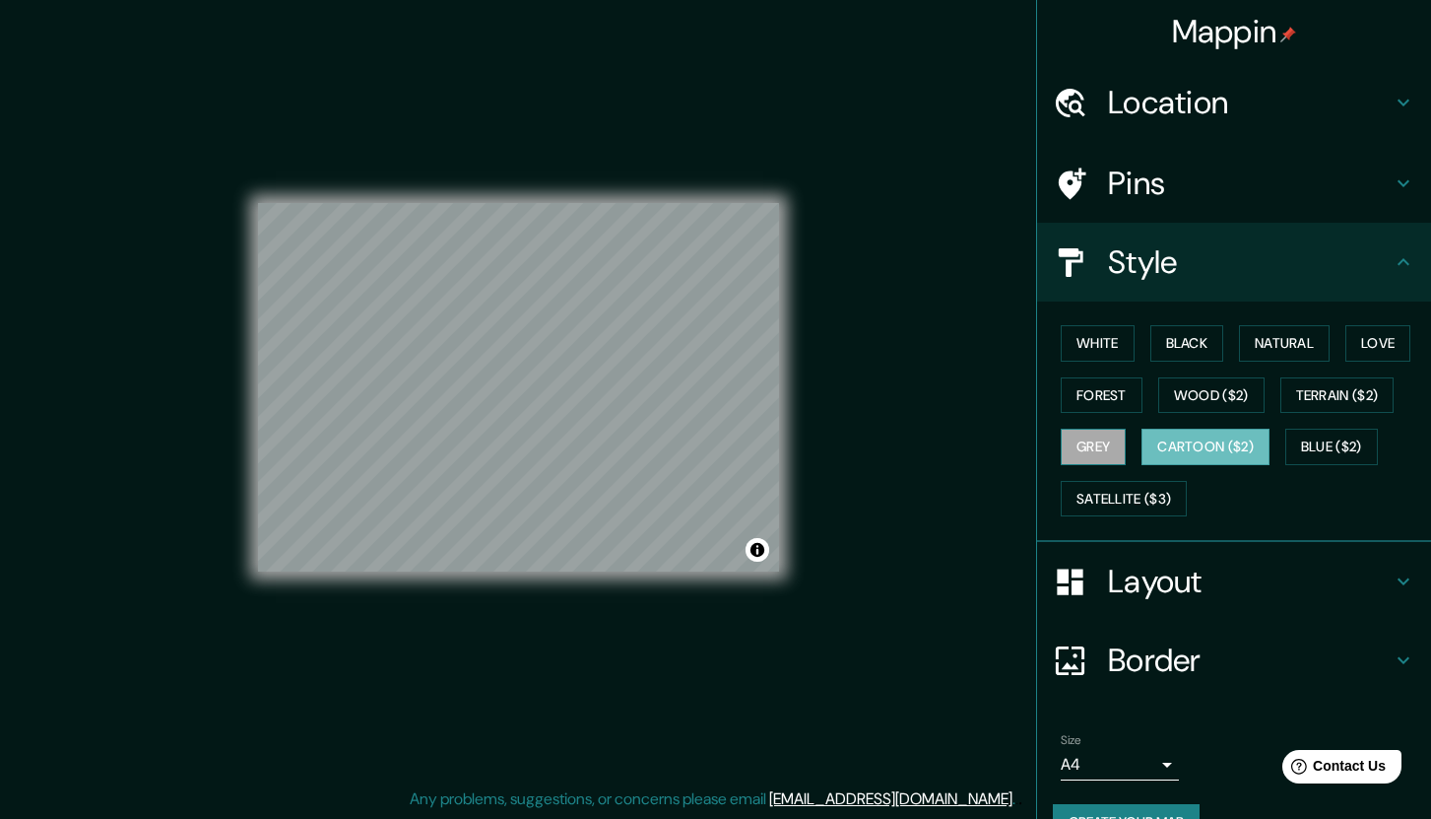
click at [1098, 440] on button "Grey" at bounding box center [1093, 447] width 65 height 36
click at [1099, 390] on button "Forest" at bounding box center [1102, 395] width 82 height 36
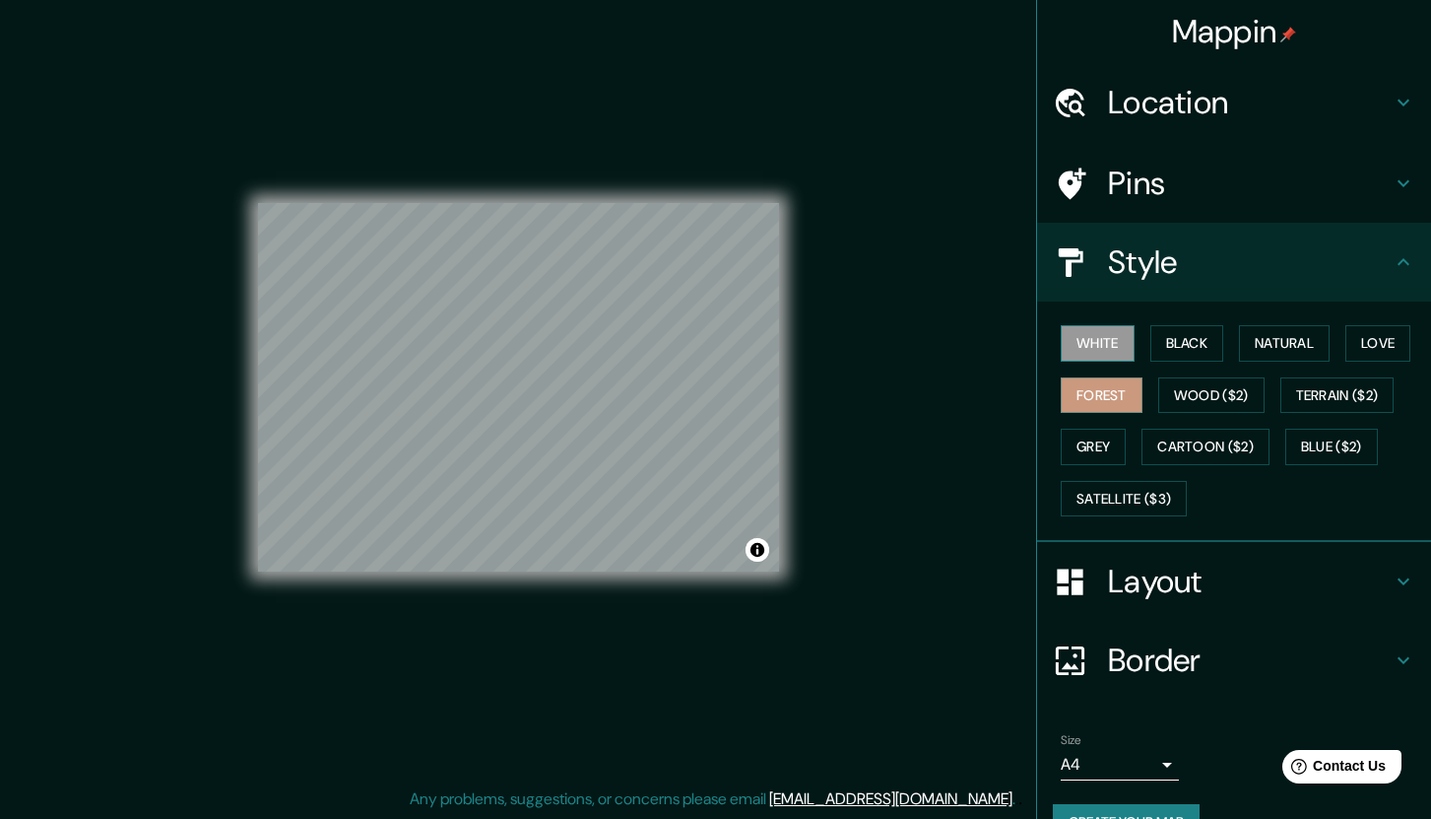
click at [1100, 359] on button "White" at bounding box center [1098, 343] width 74 height 36
click at [1189, 586] on h4 "Layout" at bounding box center [1250, 581] width 284 height 39
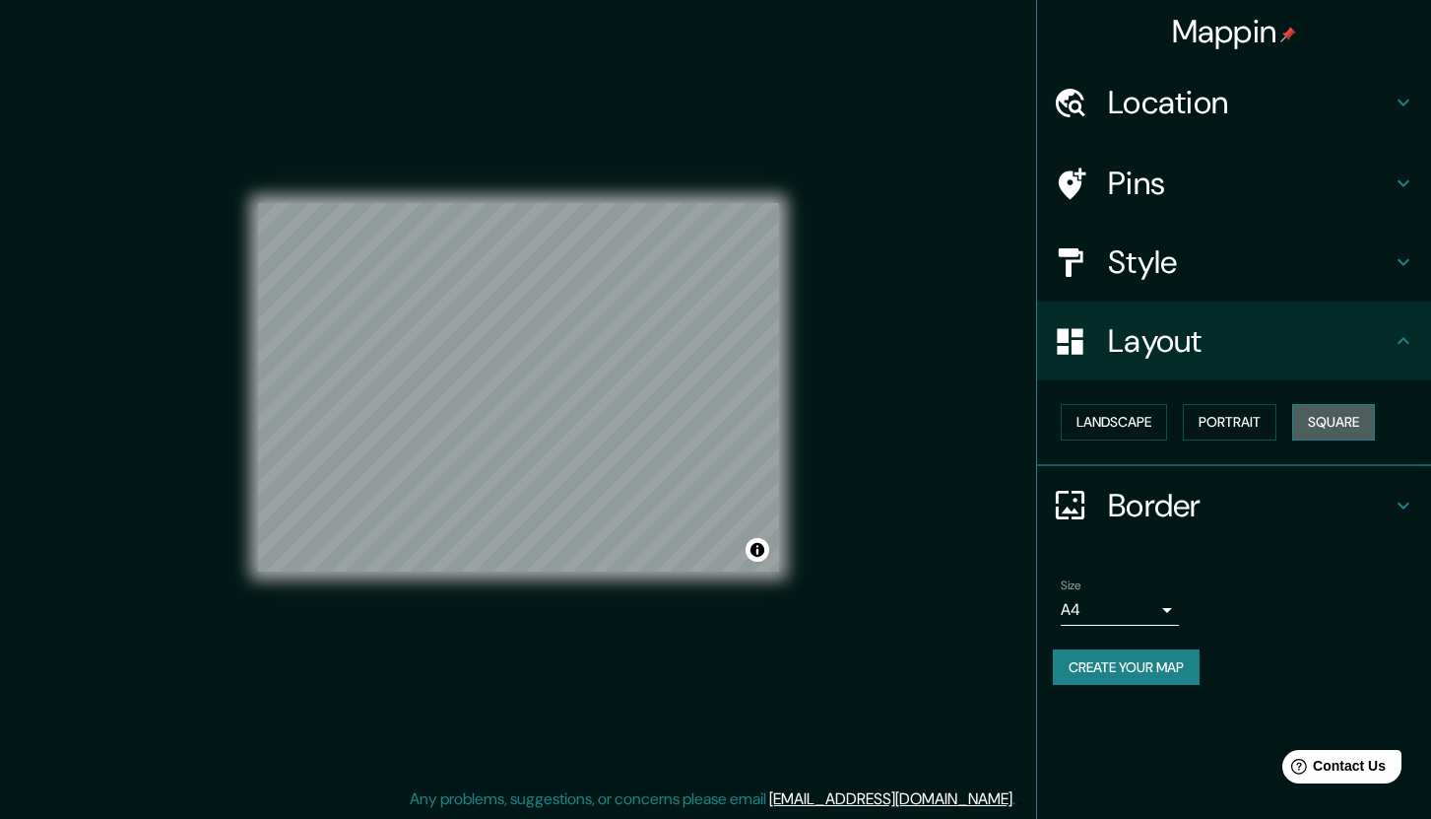
click at [1331, 415] on button "Square" at bounding box center [1334, 422] width 83 height 36
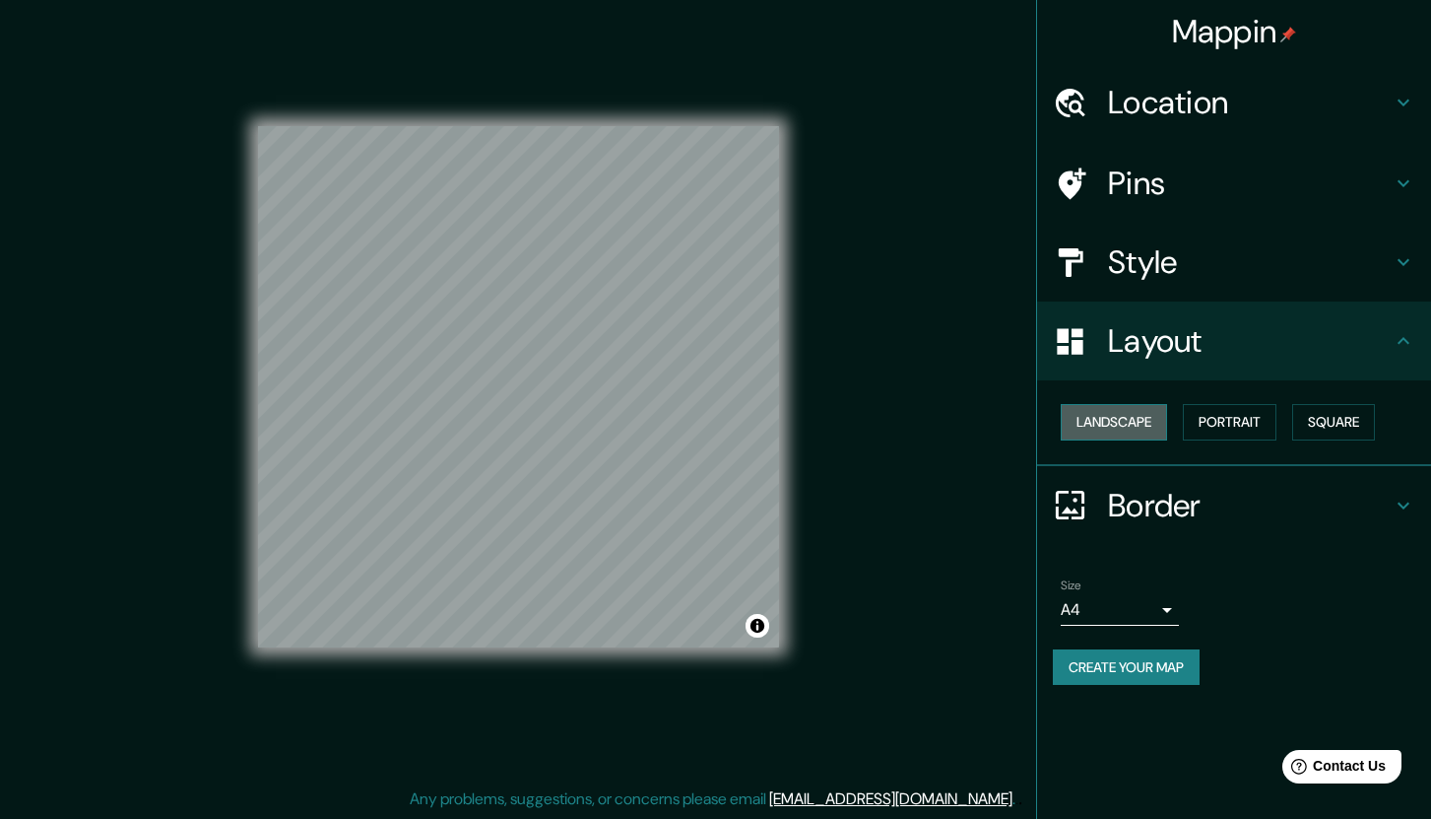
click at [1131, 416] on button "Landscape" at bounding box center [1114, 422] width 106 height 36
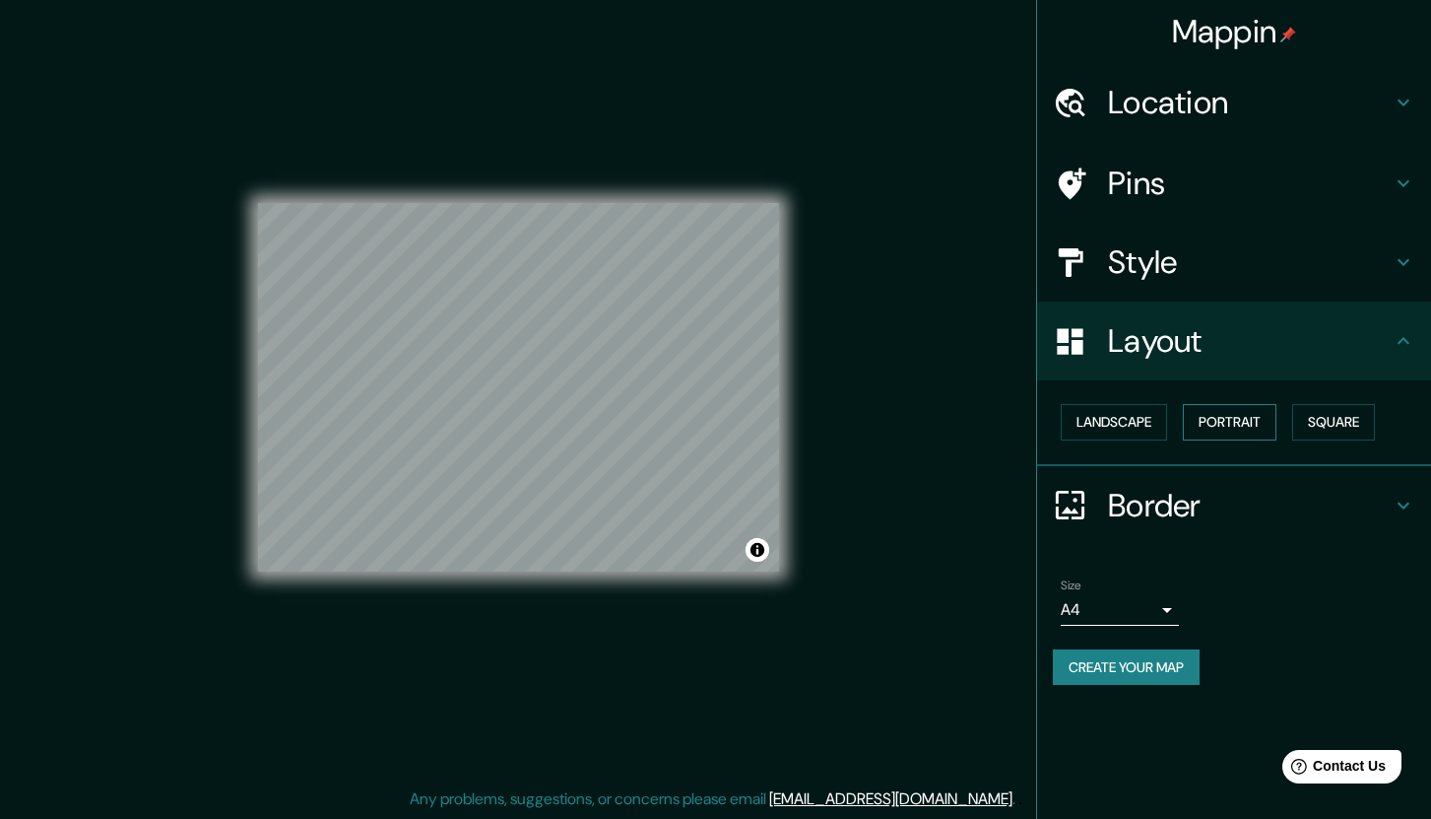
click at [1230, 431] on button "Portrait" at bounding box center [1230, 422] width 94 height 36
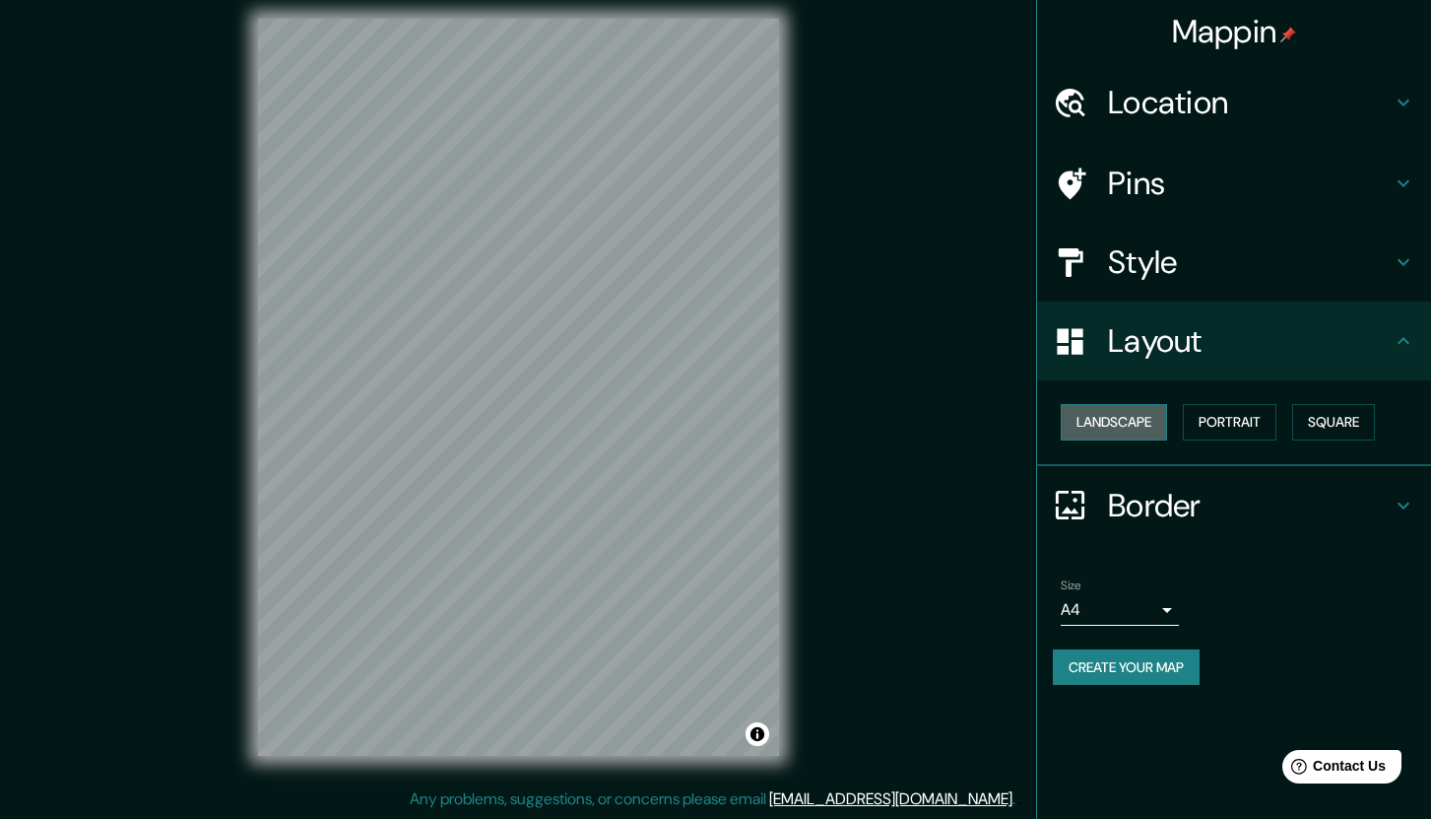
click at [1107, 420] on button "Landscape" at bounding box center [1114, 422] width 106 height 36
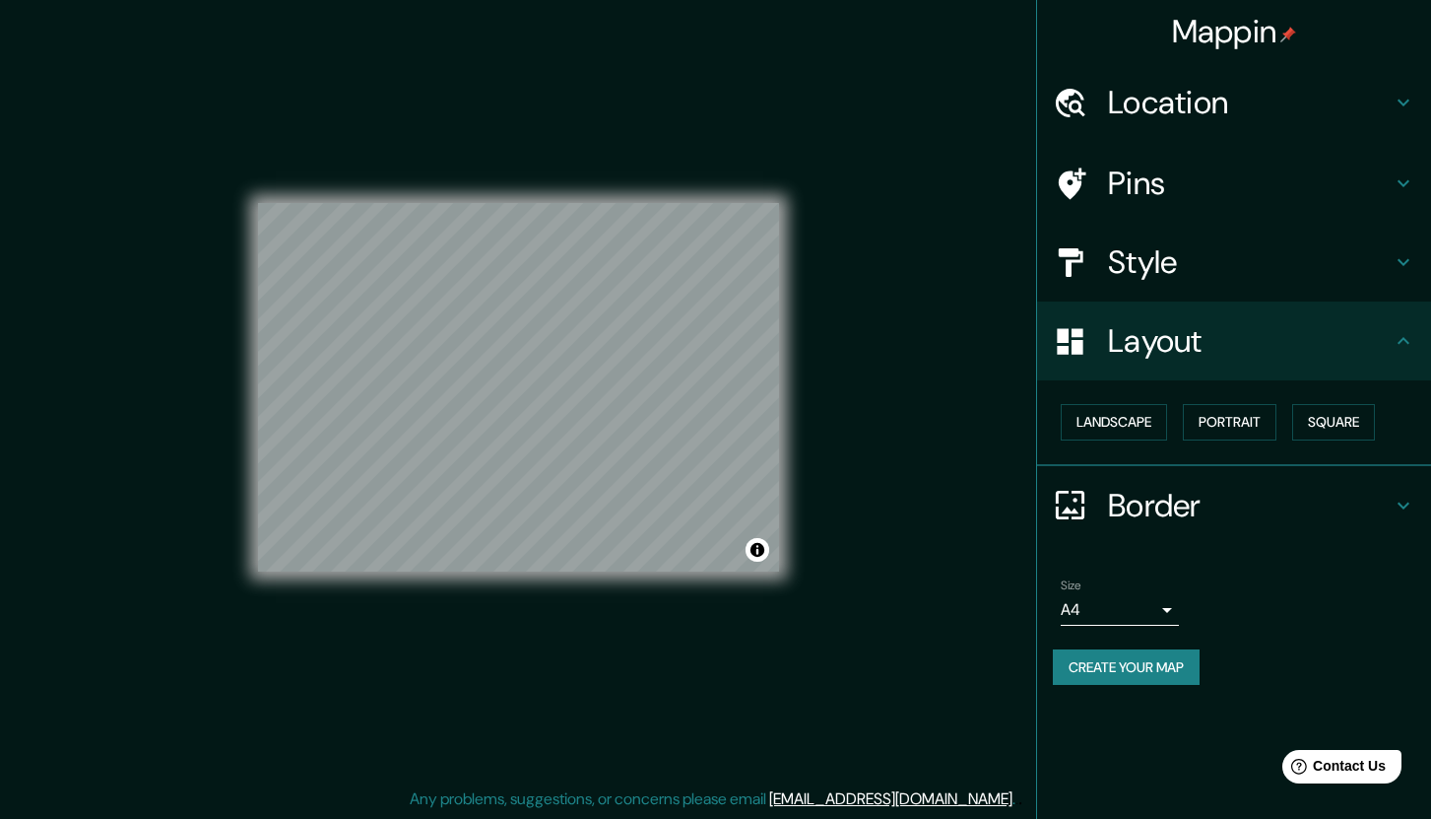
click at [1076, 506] on icon at bounding box center [1070, 505] width 34 height 34
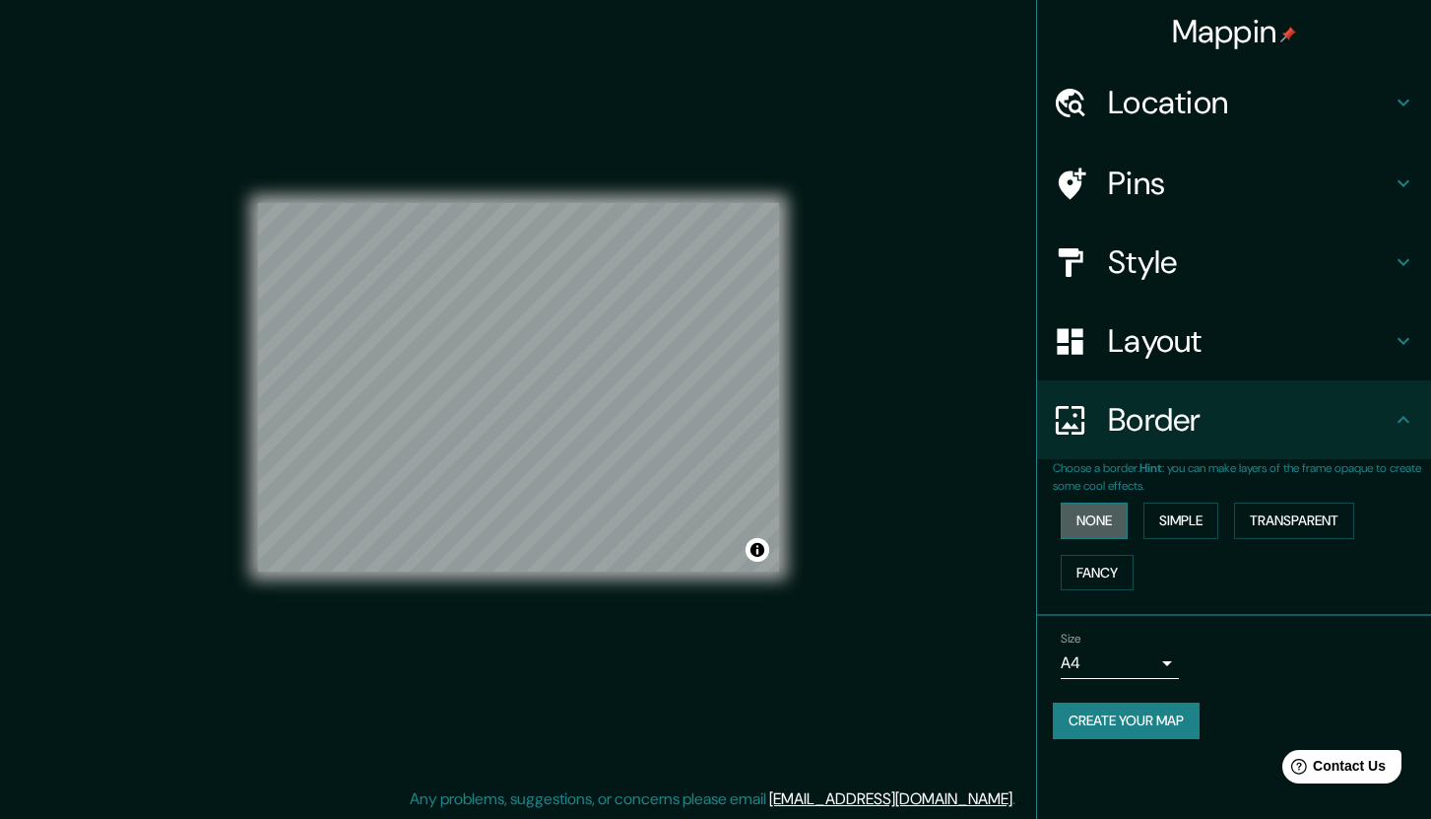
click at [1087, 527] on button "None" at bounding box center [1094, 520] width 67 height 36
click at [1192, 517] on button "Simple" at bounding box center [1181, 520] width 75 height 36
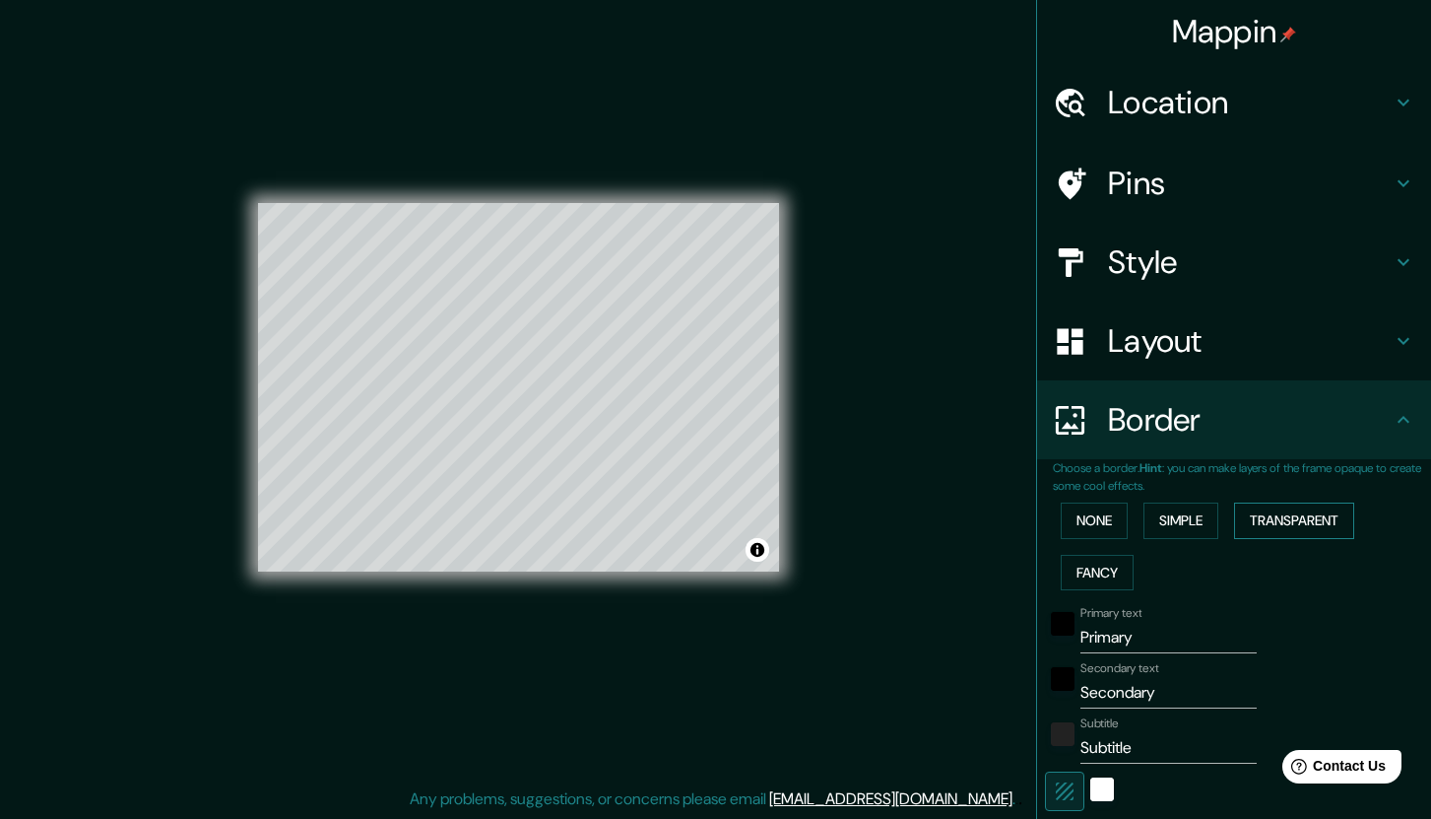
click at [1292, 529] on button "Transparent" at bounding box center [1294, 520] width 120 height 36
click at [1190, 525] on button "Simple" at bounding box center [1181, 520] width 75 height 36
click at [1101, 518] on button "None" at bounding box center [1094, 520] width 67 height 36
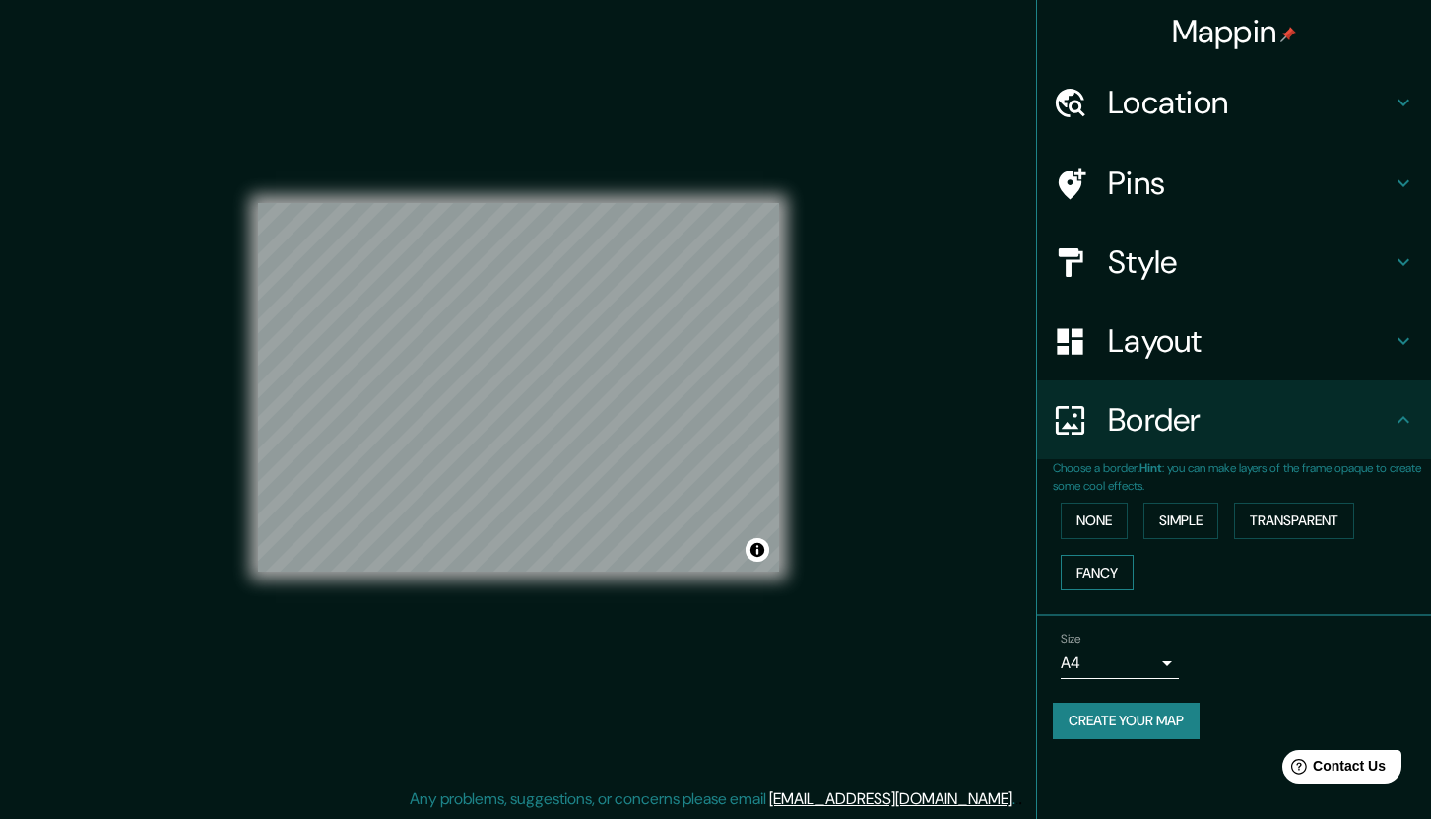
click at [1092, 565] on button "Fancy" at bounding box center [1097, 573] width 73 height 36
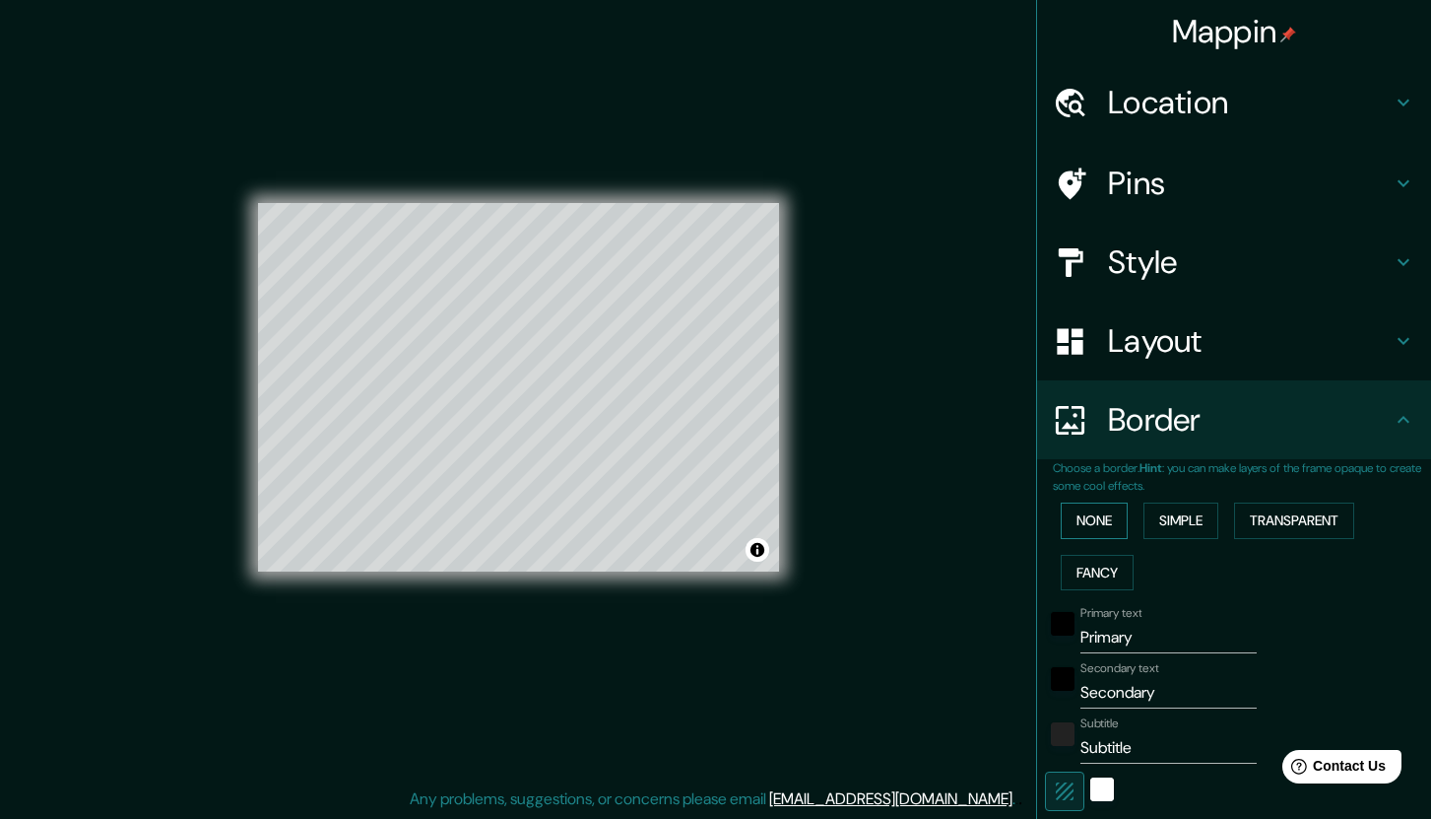
click at [1098, 517] on button "None" at bounding box center [1094, 520] width 67 height 36
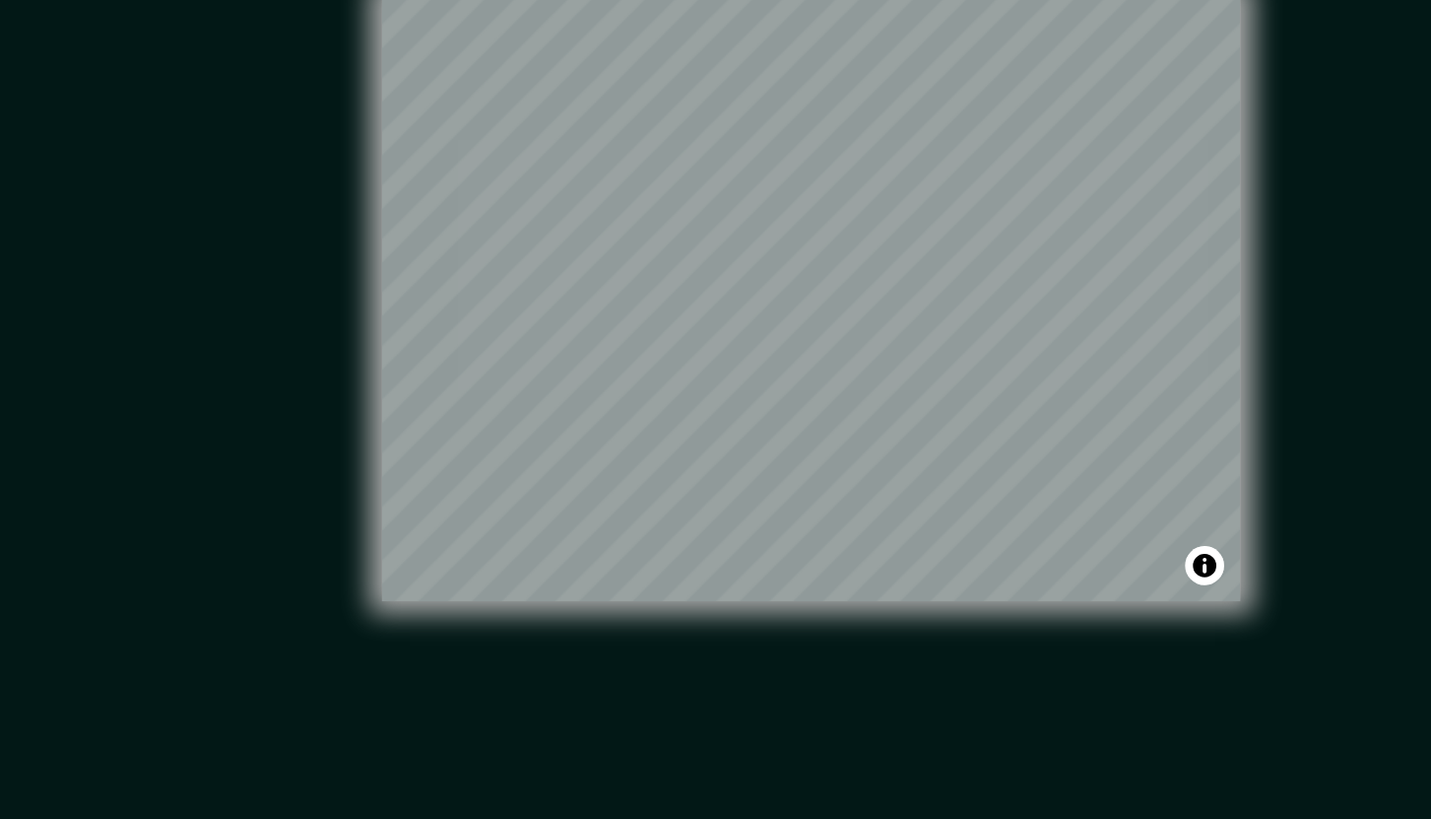
drag, startPoint x: 142, startPoint y: 404, endPoint x: 87, endPoint y: 465, distance: 82.3
click at [87, 465] on div "Mappin Location Pins Style Layout Border Choose a border. Hint : you can make l…" at bounding box center [715, 403] width 1431 height 832
drag, startPoint x: 211, startPoint y: 299, endPoint x: 119, endPoint y: 390, distance: 129.6
click at [119, 390] on div "Mappin Location Pins Style Layout Border Choose a border. Hint : you can make l…" at bounding box center [715, 403] width 1431 height 832
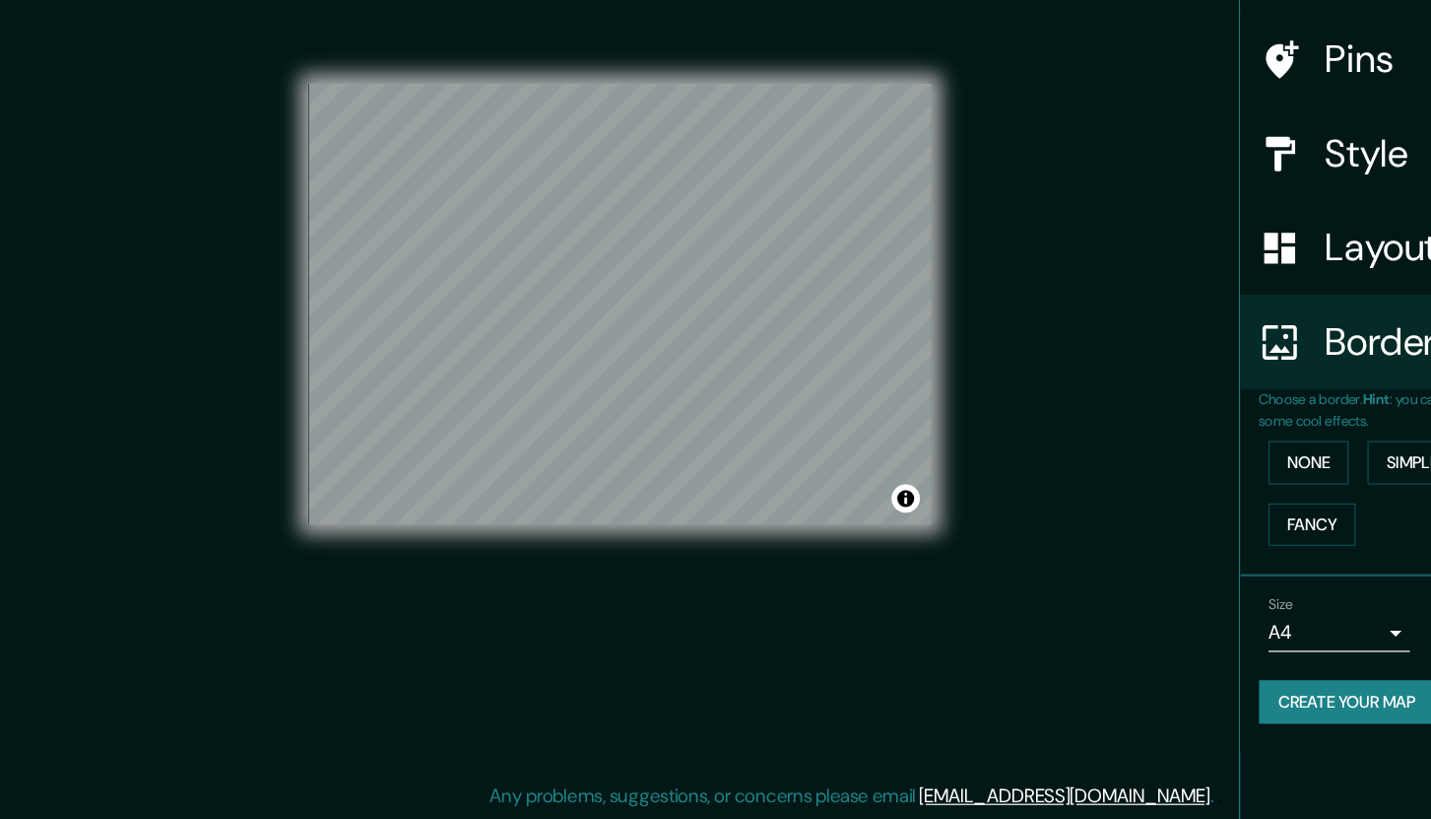
scroll to position [12, 0]
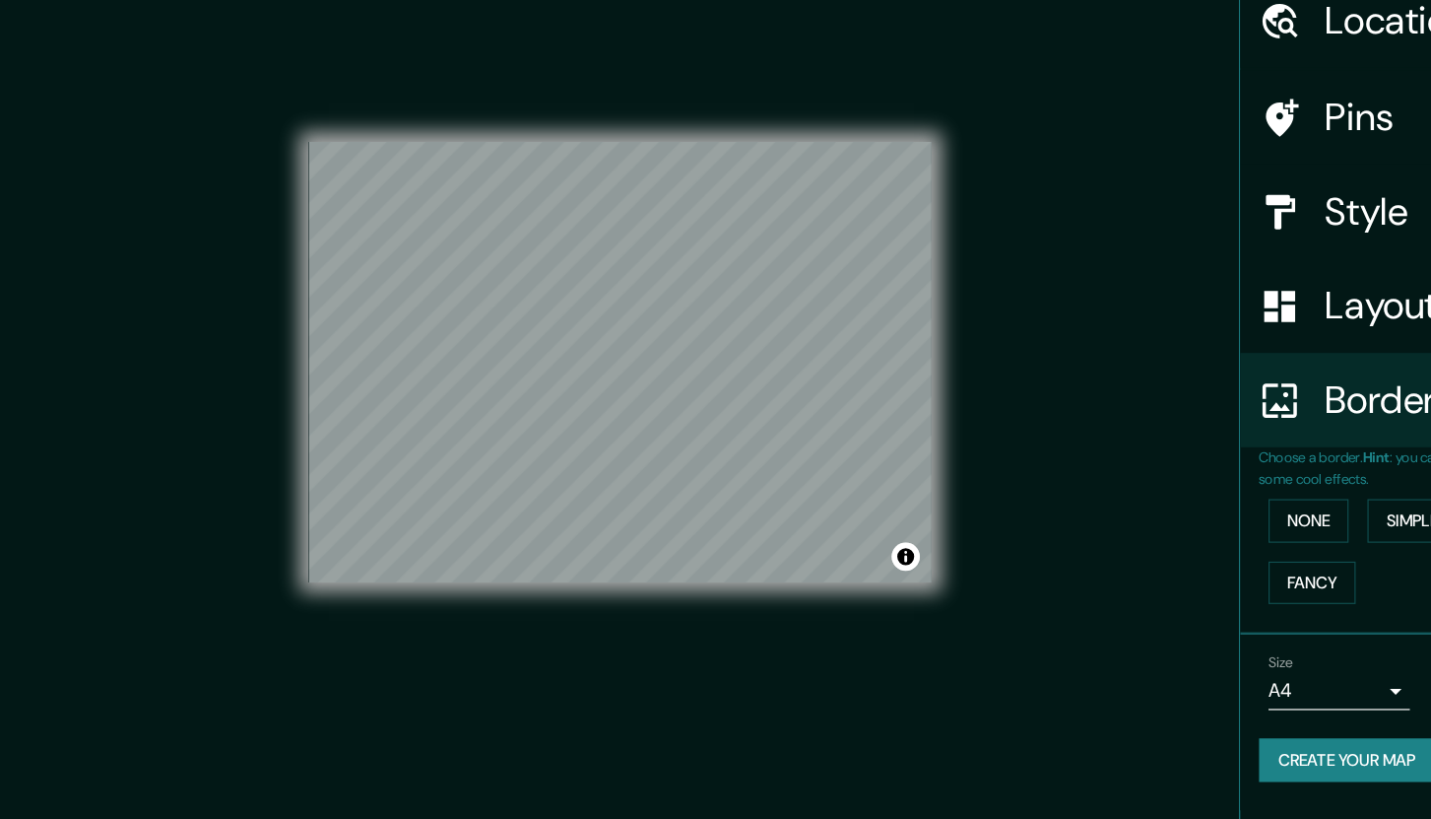
click at [644, 122] on div "© Mapbox © OpenStreetMap Improve this map" at bounding box center [518, 388] width 521 height 737
